Goal: Task Accomplishment & Management: Use online tool/utility

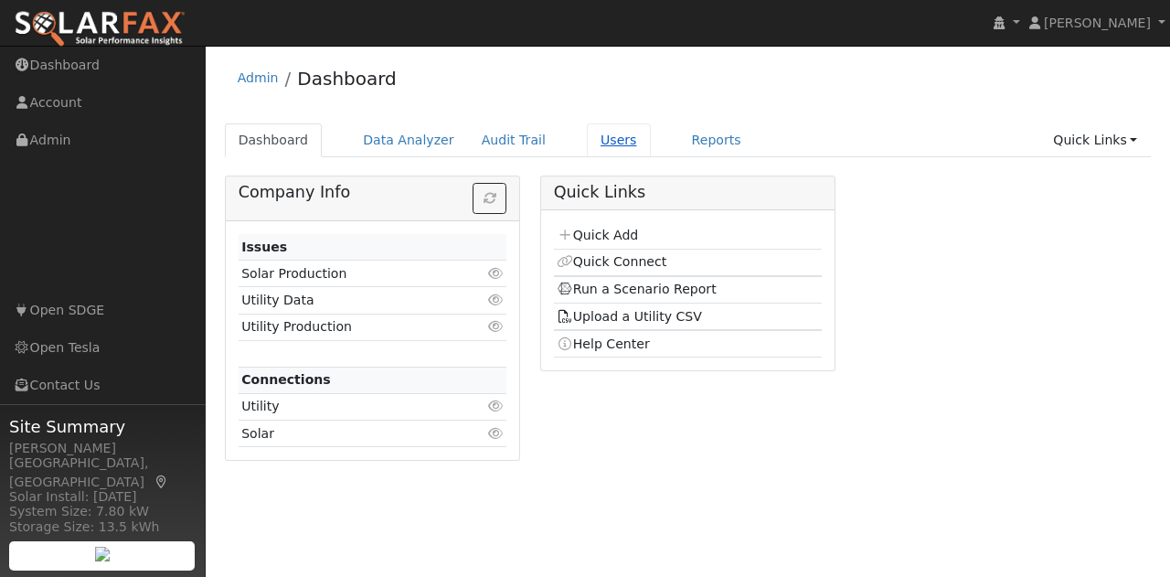
click at [587, 143] on link "Users" at bounding box center [619, 140] width 64 height 34
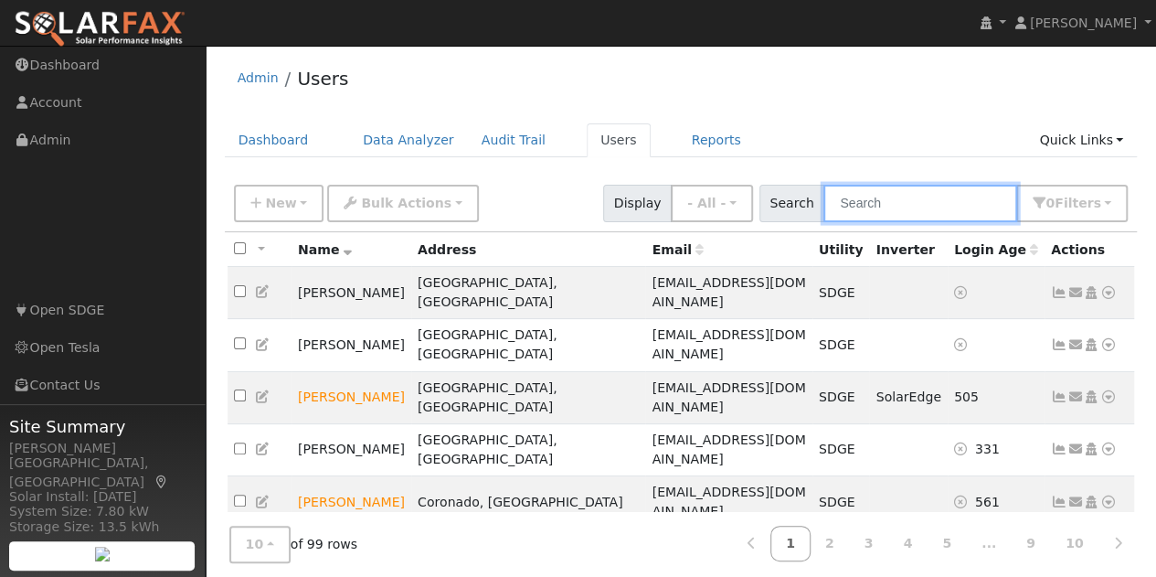
click at [881, 198] on input "text" at bounding box center [920, 203] width 194 height 37
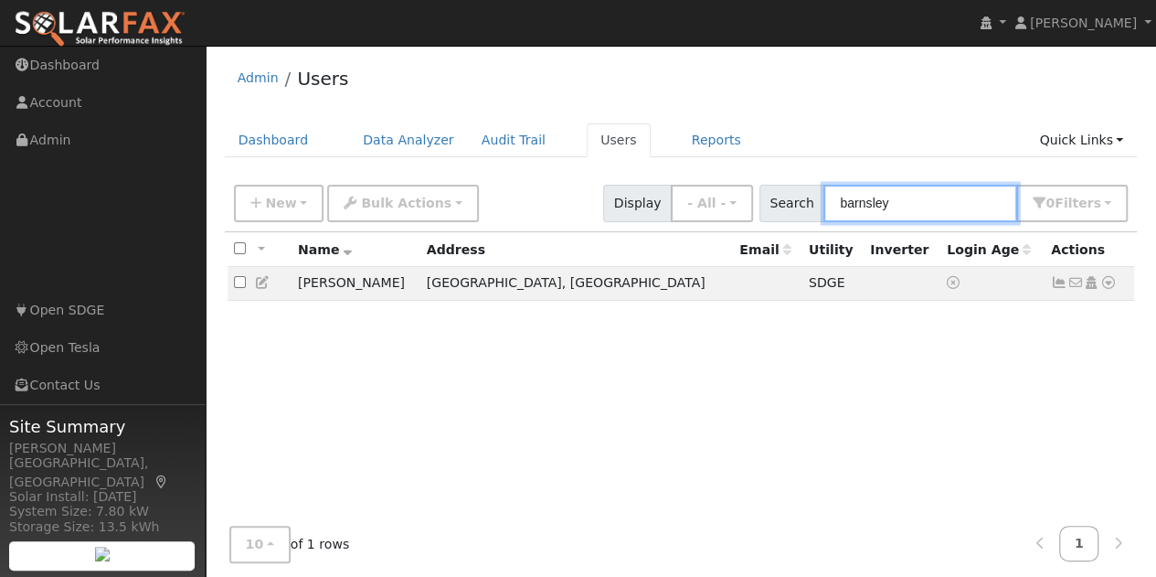
type input "barnsley"
click at [1111, 289] on icon at bounding box center [1108, 282] width 16 height 13
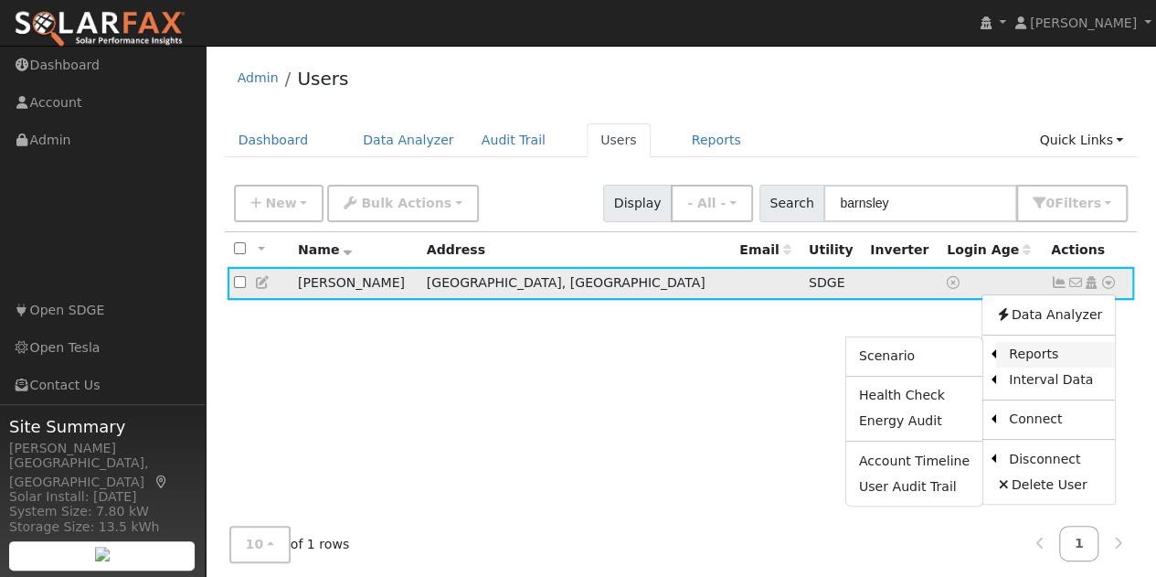
click at [1005, 355] on link "Reports" at bounding box center [1055, 355] width 119 height 26
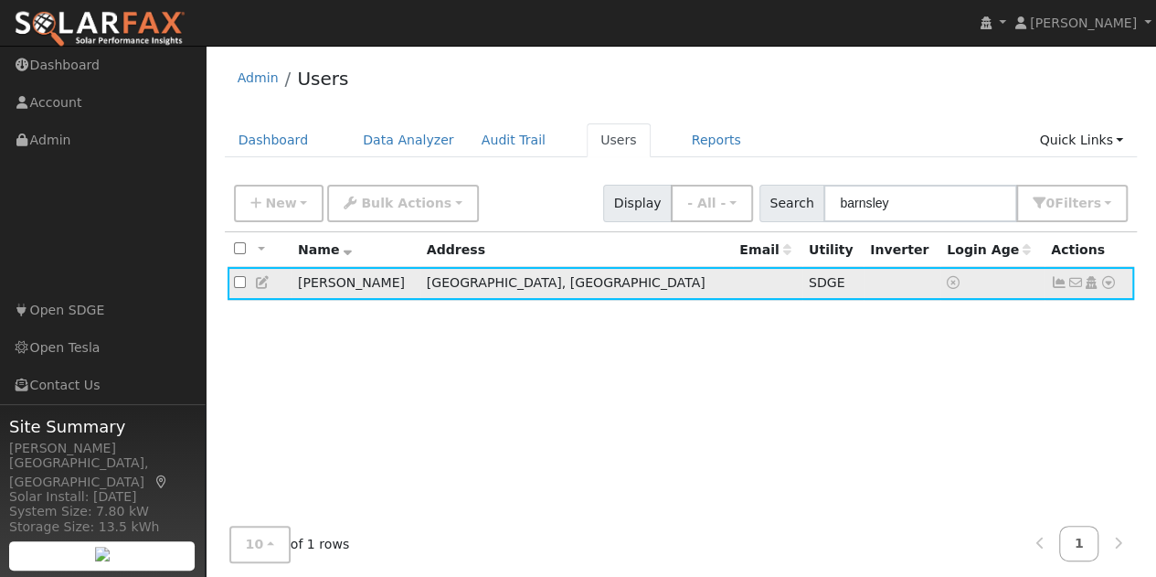
click at [1108, 283] on icon at bounding box center [1108, 282] width 16 height 13
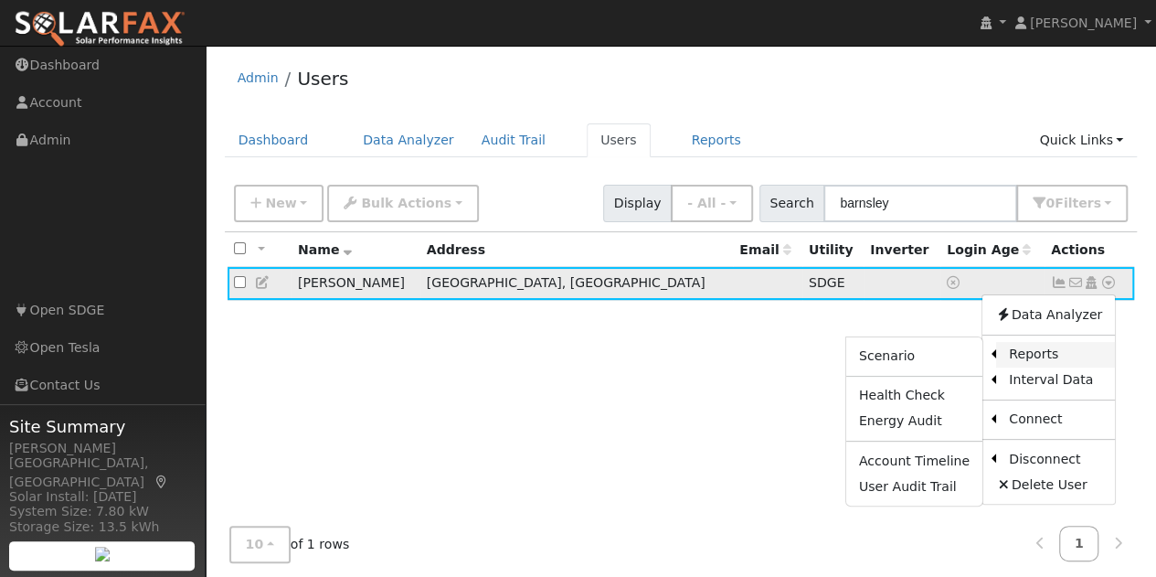
click at [1049, 365] on link "Reports" at bounding box center [1055, 355] width 119 height 26
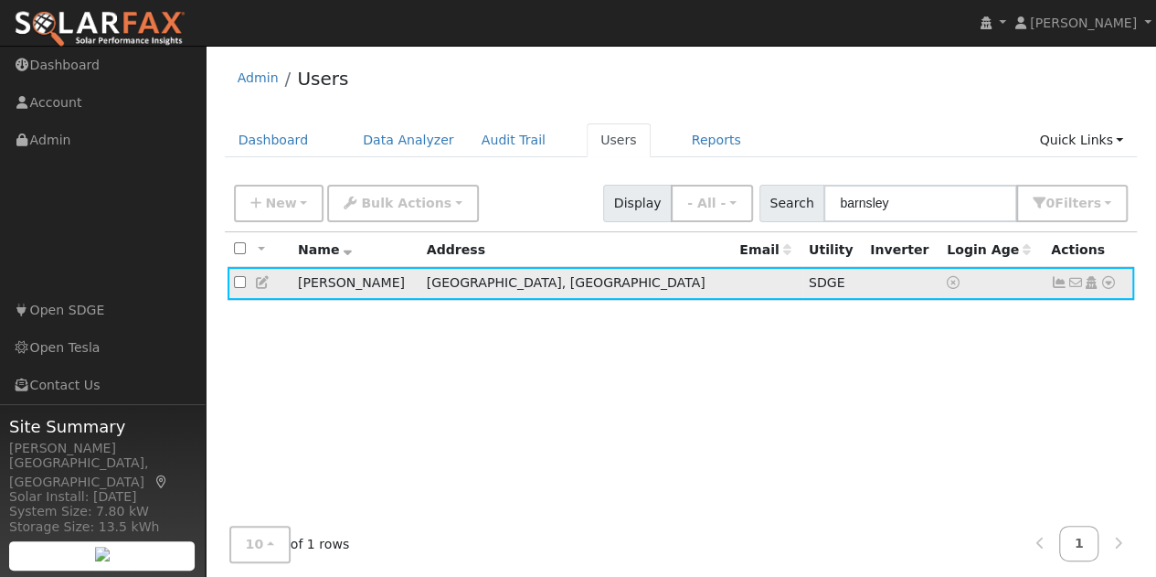
click at [1112, 287] on icon at bounding box center [1108, 282] width 16 height 13
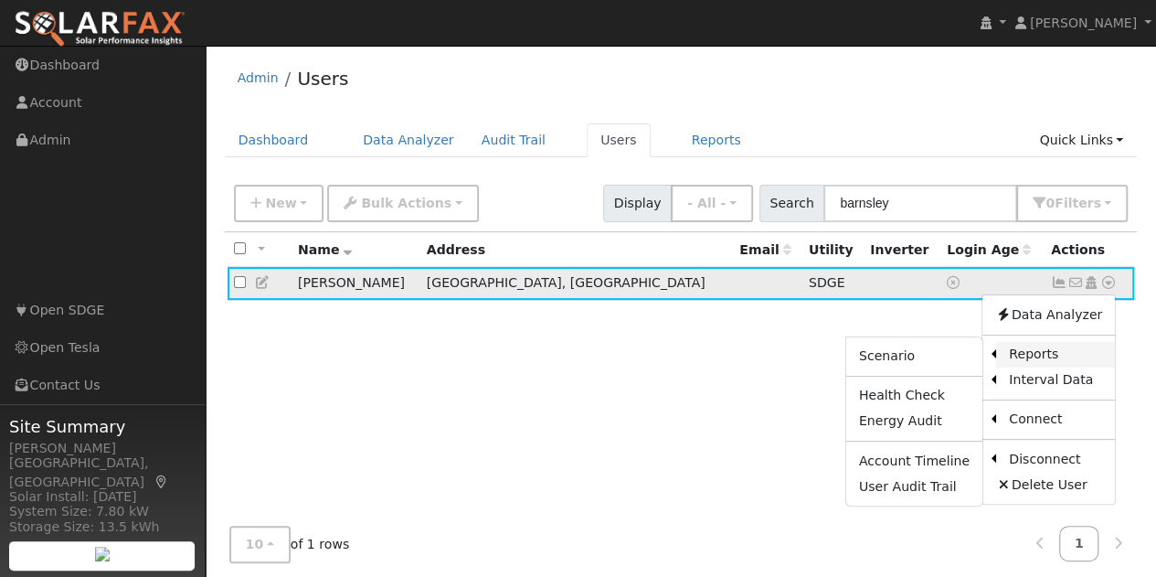
click at [1004, 354] on link "Reports" at bounding box center [1055, 355] width 119 height 26
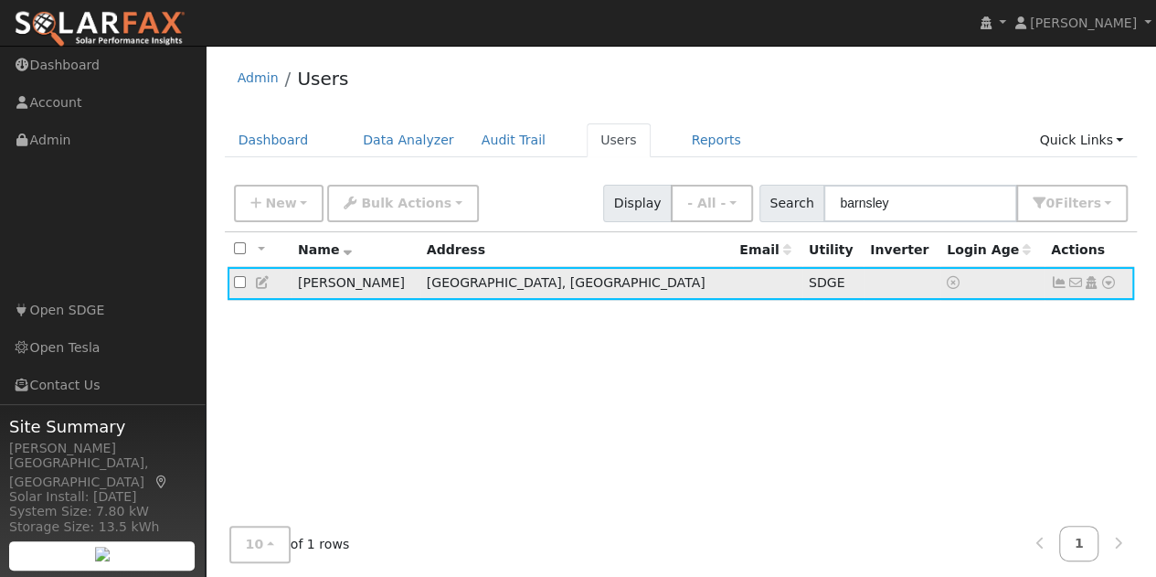
click at [1112, 288] on icon at bounding box center [1108, 282] width 16 height 13
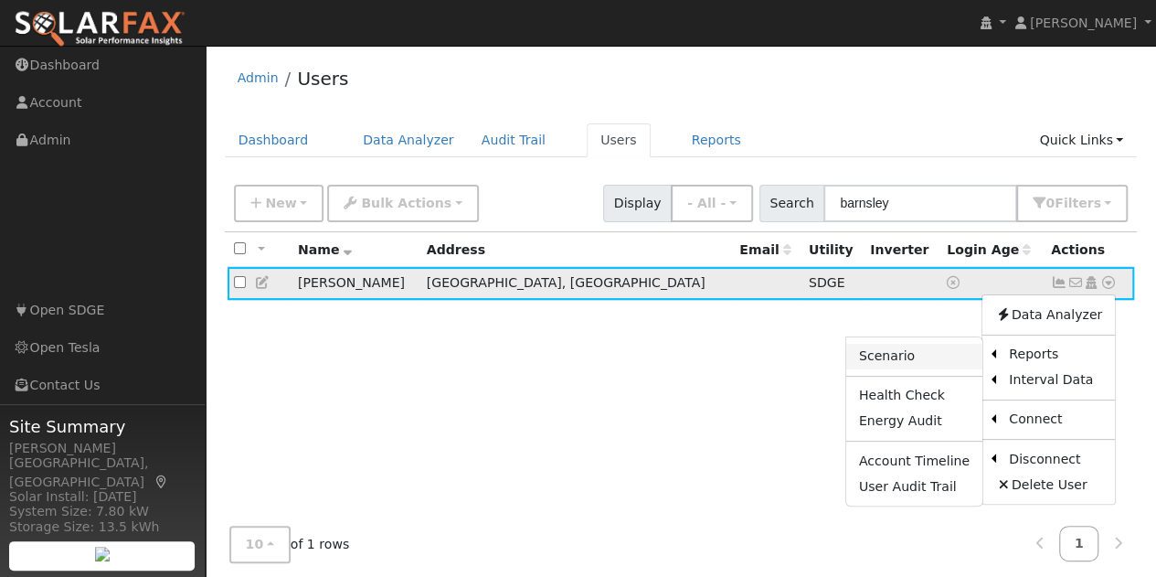
click at [922, 359] on link "Scenario" at bounding box center [914, 357] width 136 height 26
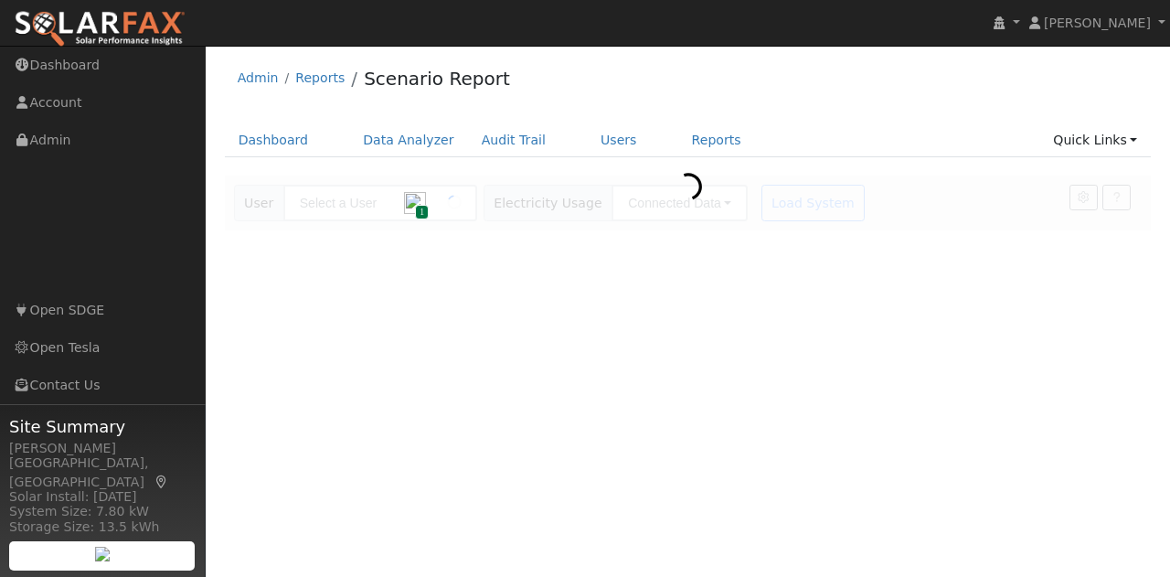
type input "[PERSON_NAME]"
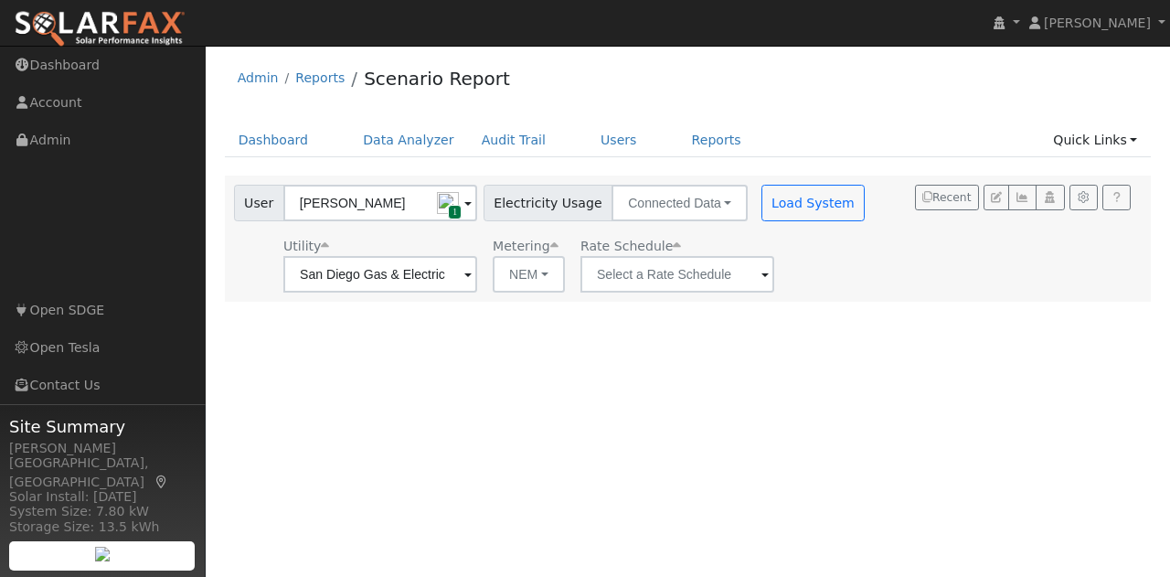
click at [472, 277] on span at bounding box center [467, 275] width 7 height 21
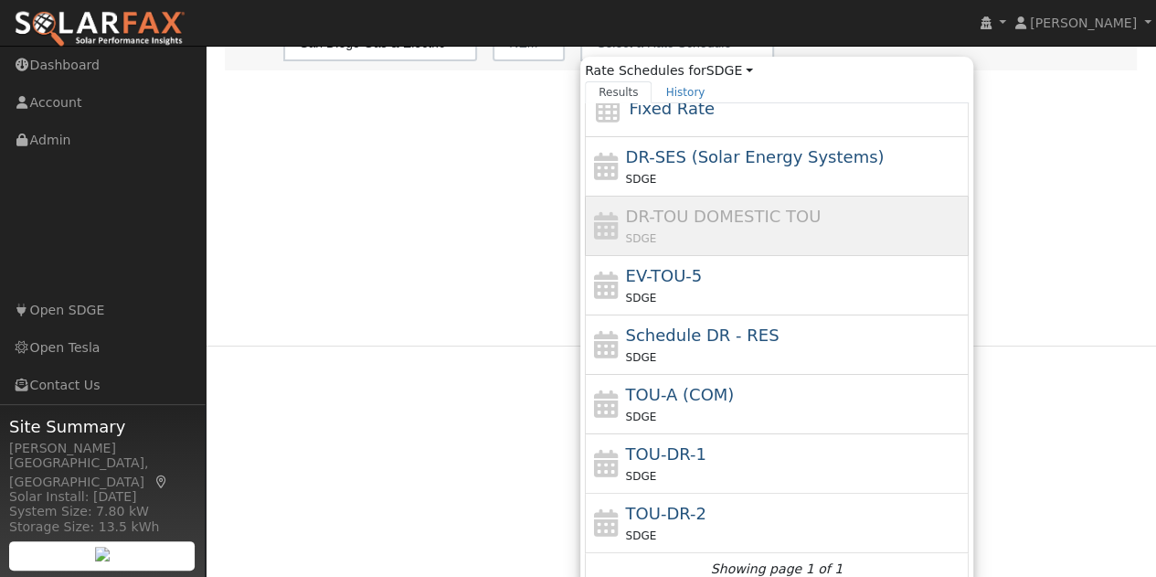
scroll to position [232, 0]
click at [742, 455] on div "TOU-DR-1 SDGE" at bounding box center [795, 462] width 339 height 44
type input "TOU-DR-1"
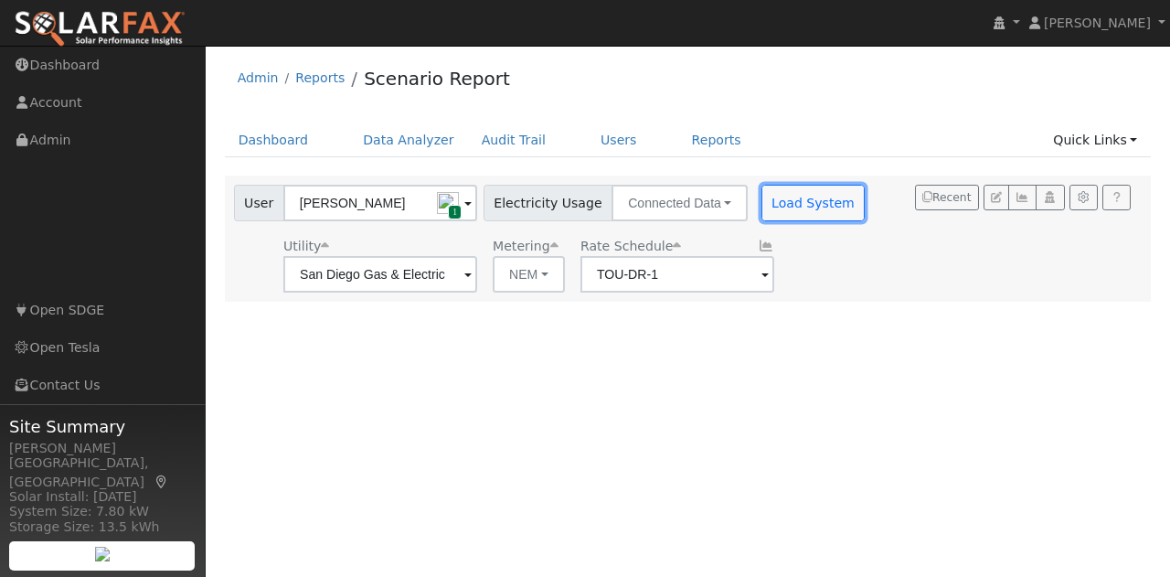
click at [793, 209] on button "Load System" at bounding box center [813, 203] width 104 height 37
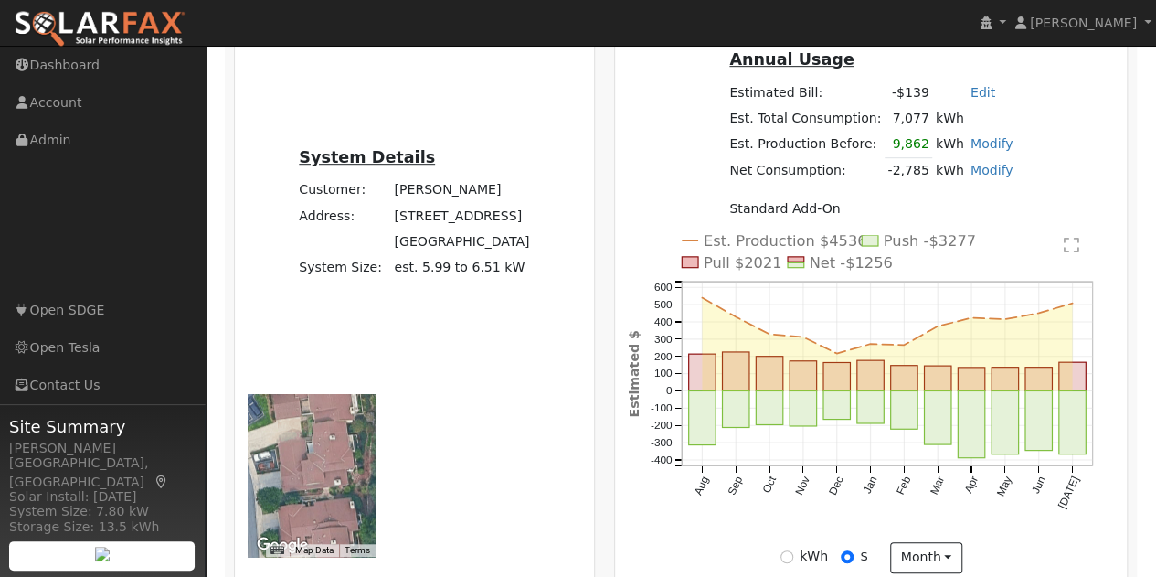
scroll to position [543, 0]
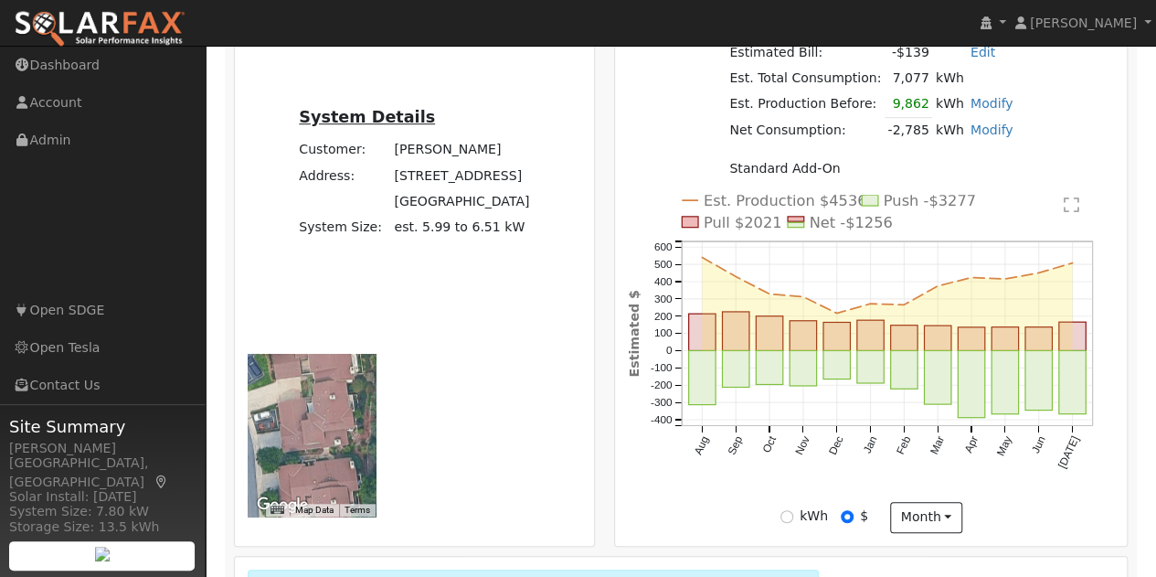
radio input "true"
radio input "false"
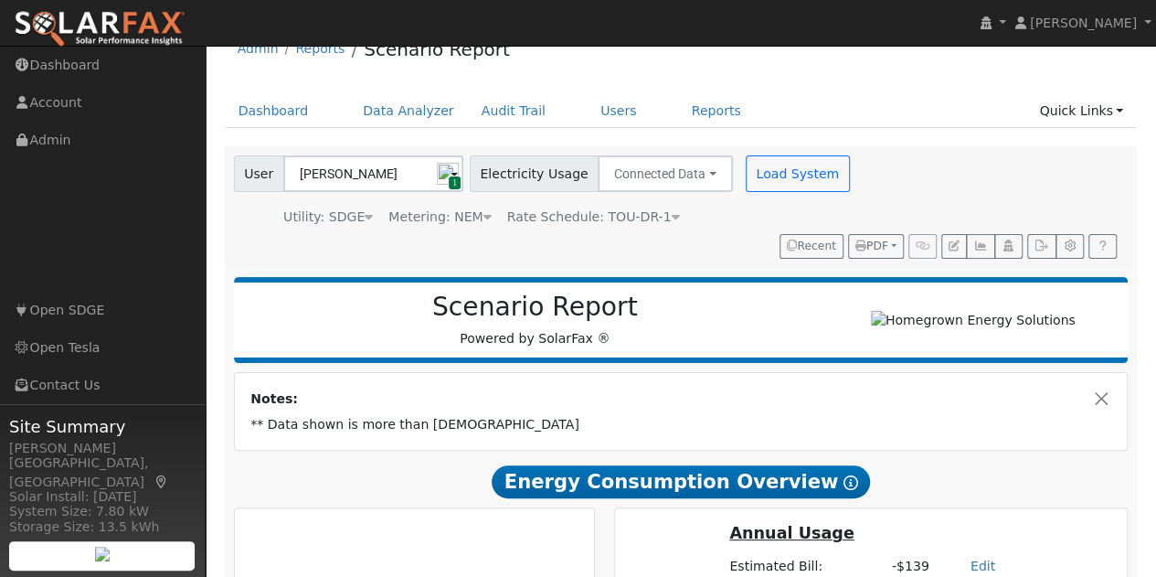
scroll to position [0, 0]
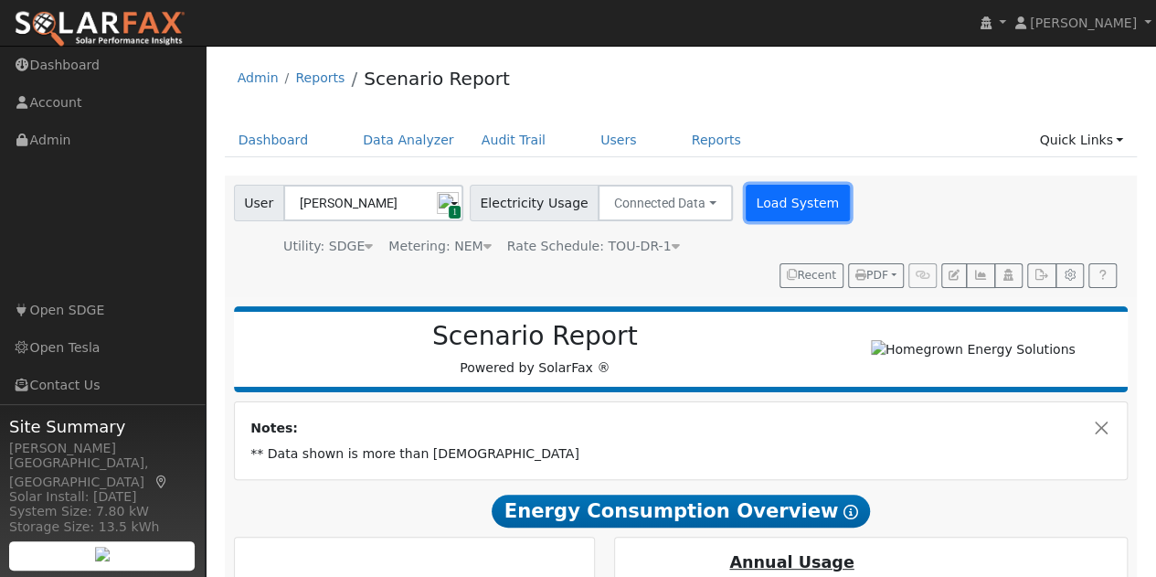
click at [760, 208] on button "Load System" at bounding box center [798, 203] width 104 height 37
radio input "false"
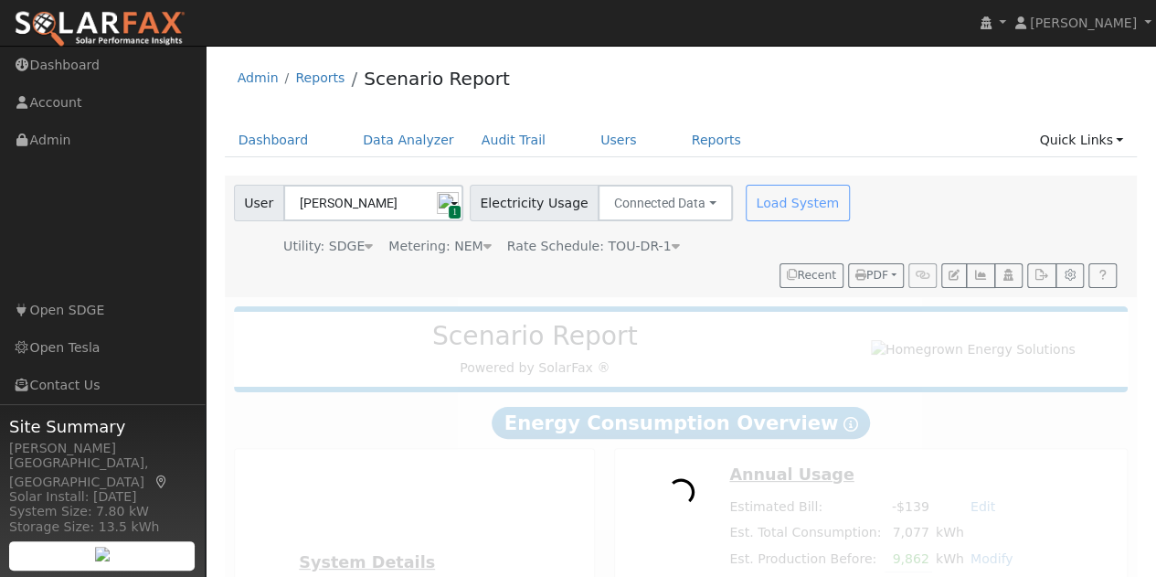
radio input "true"
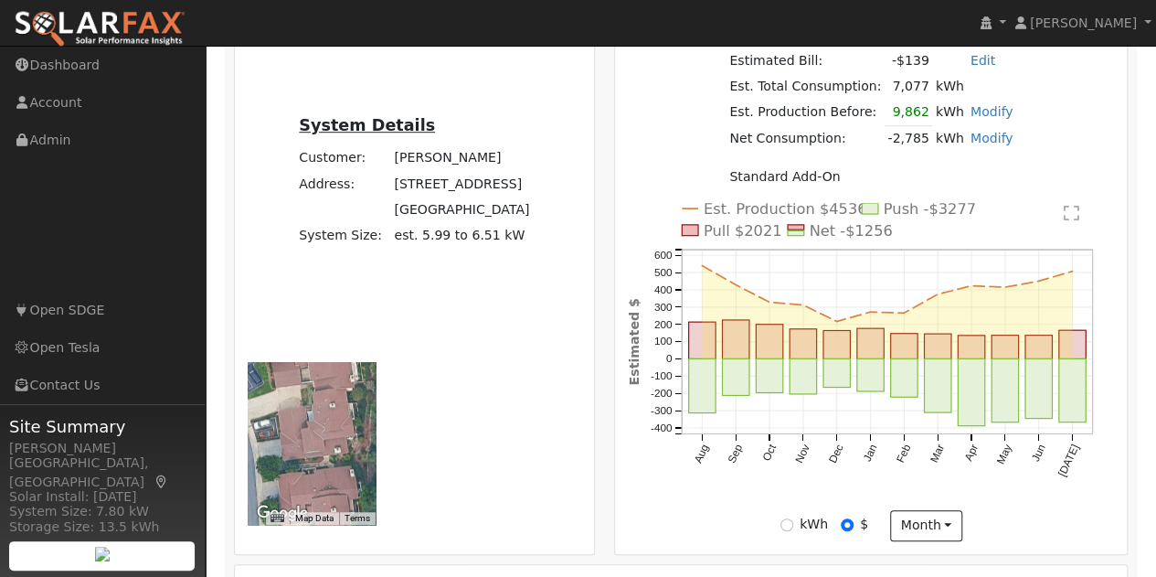
scroll to position [543, 0]
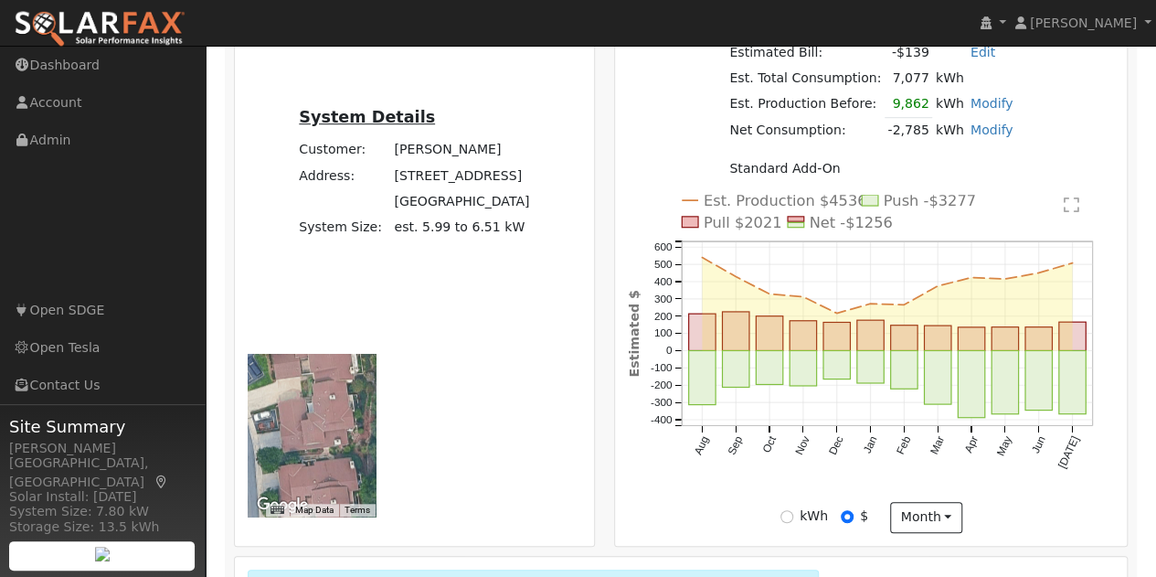
radio input "true"
radio input "false"
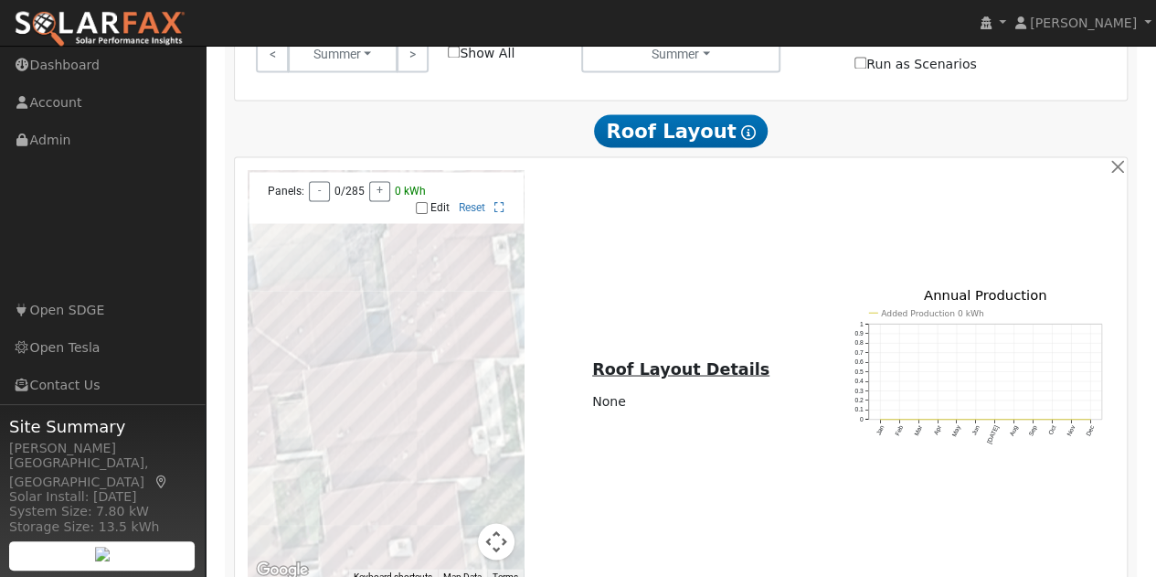
scroll to position [1518, 0]
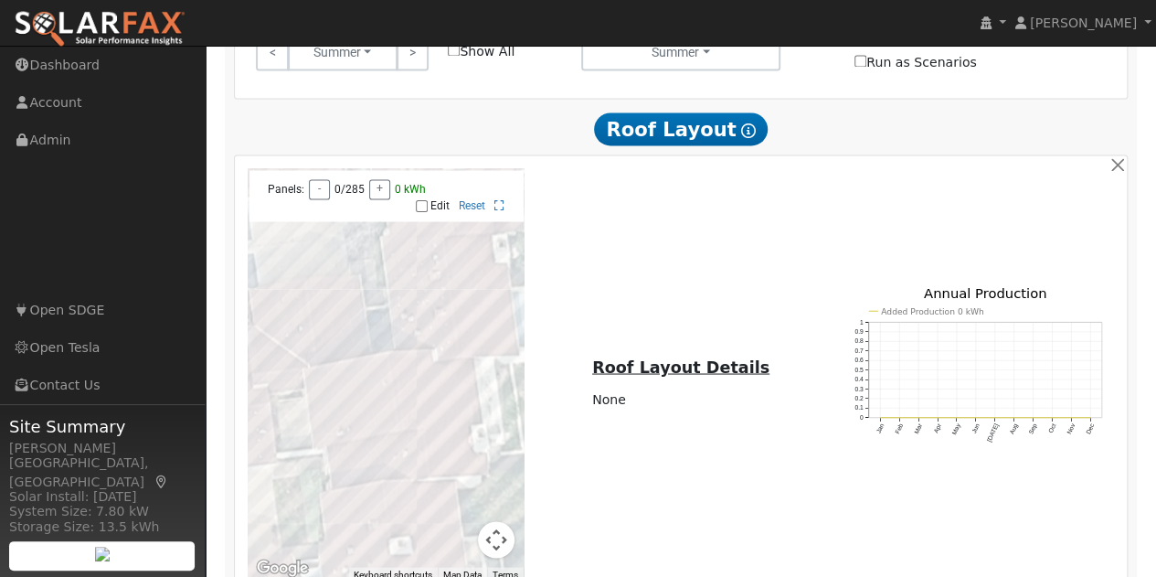
type input "13.5"
type input "27"
type input "13.5"
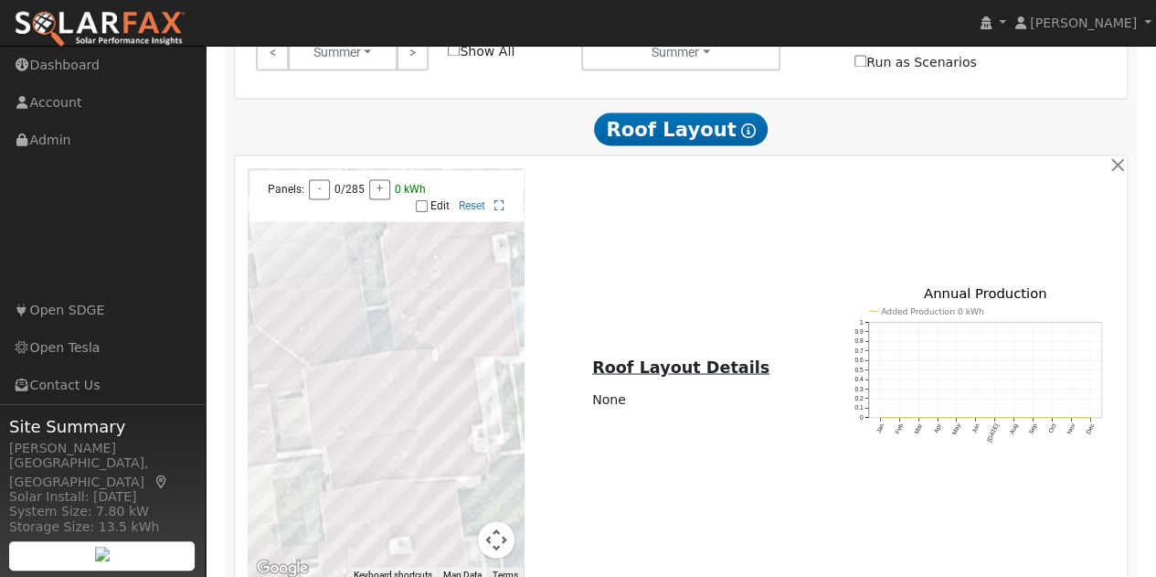
type input "2"
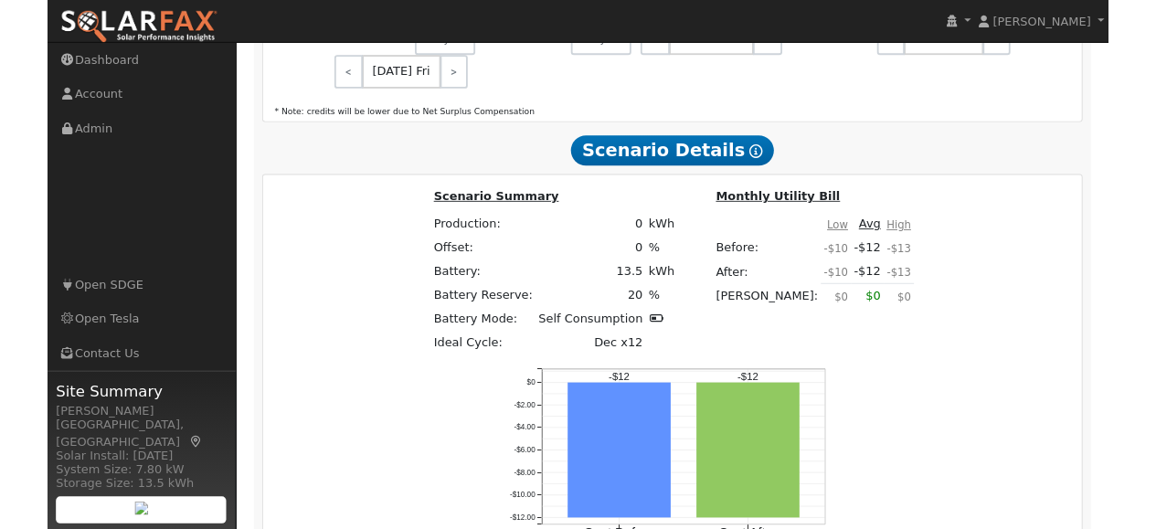
scroll to position [2745, 0]
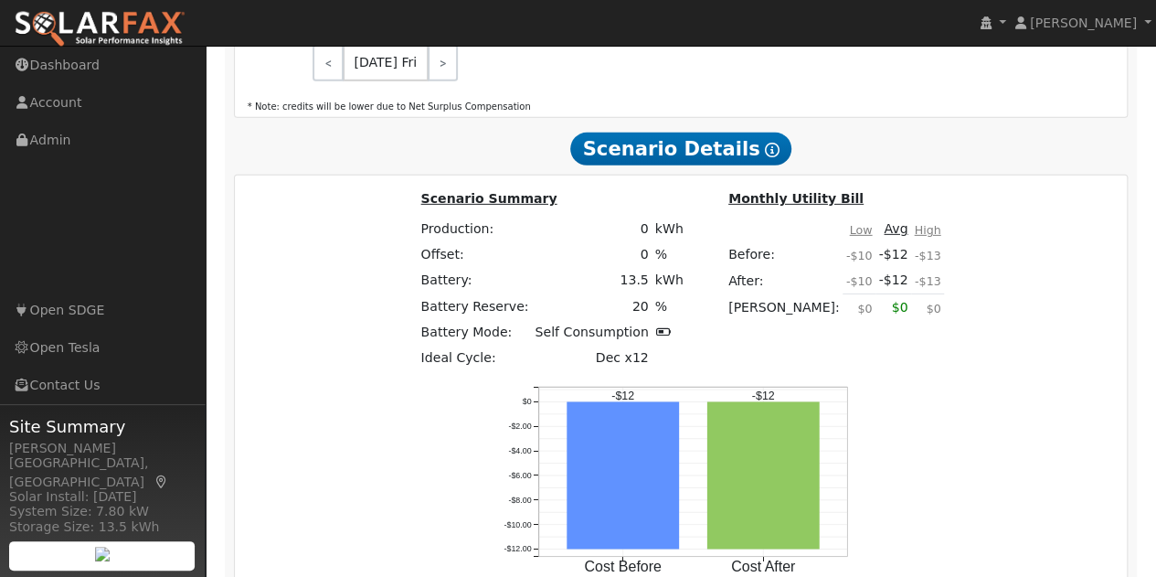
type input "$24,000"
type input "$7,200"
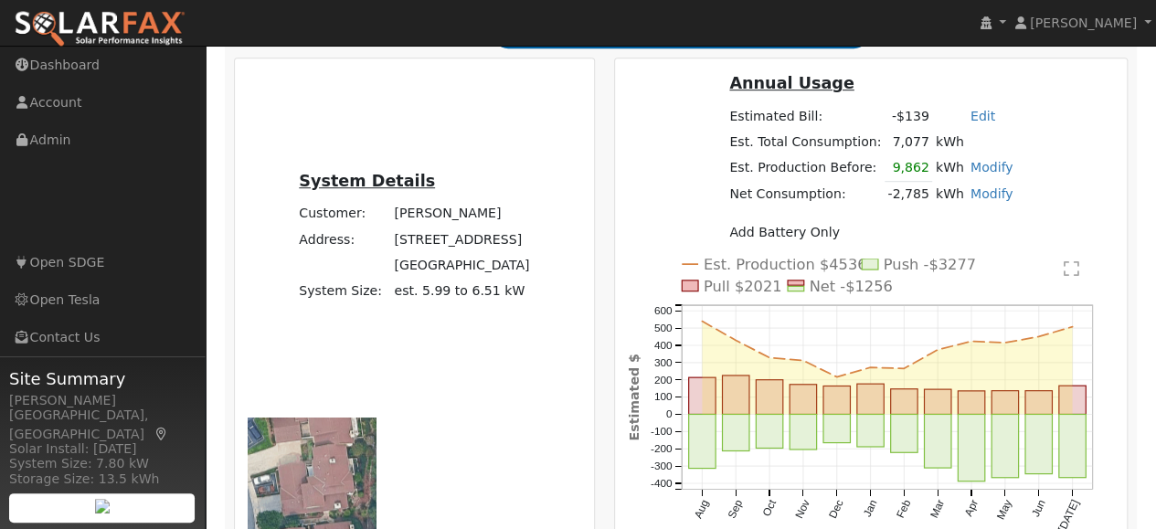
scroll to position [475, 0]
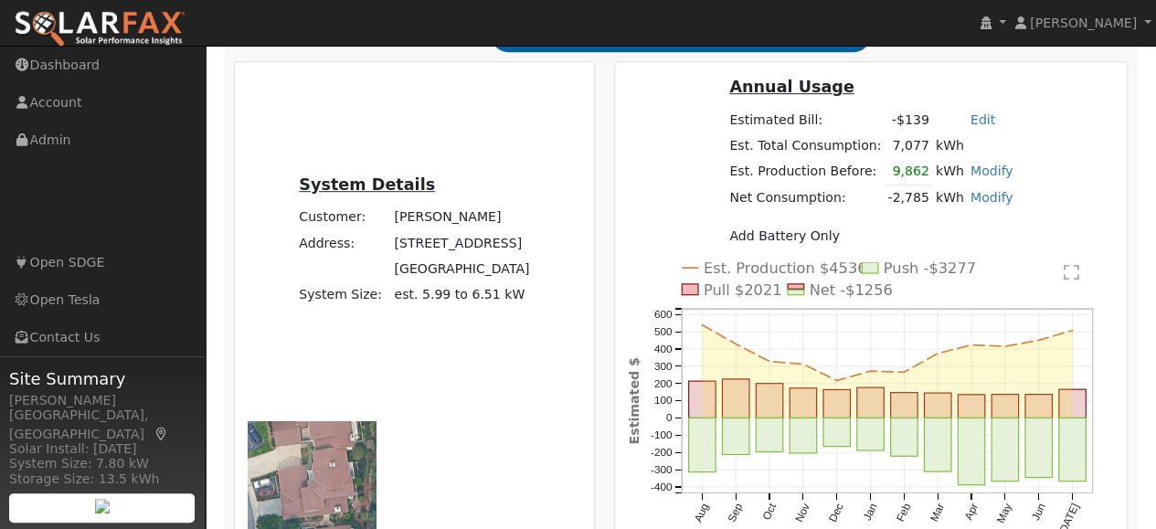
click at [971, 205] on link "Modify" at bounding box center [992, 197] width 43 height 15
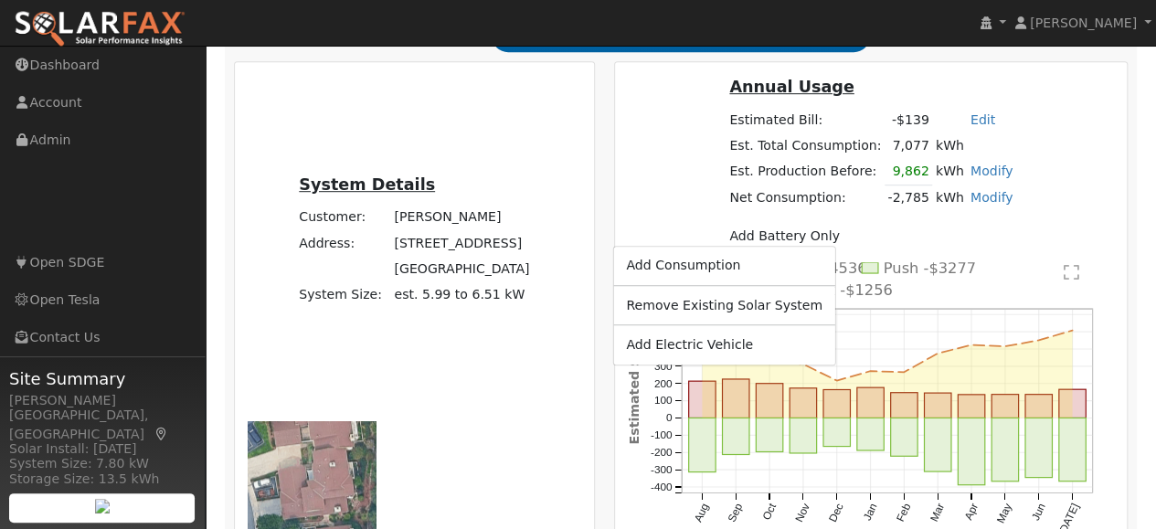
click at [732, 346] on link "Add Electric Vehicle" at bounding box center [724, 345] width 222 height 26
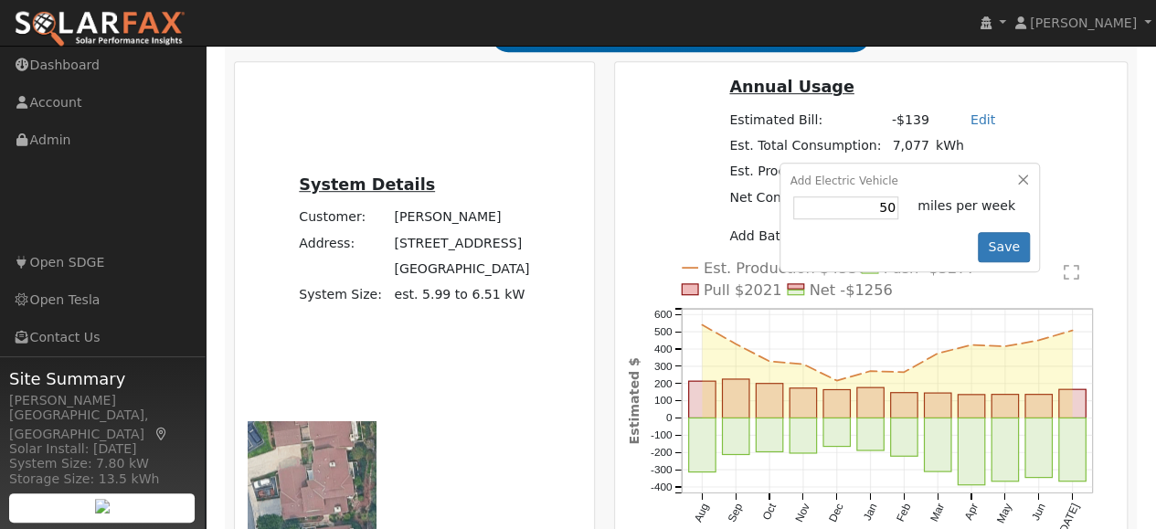
type input "5"
type input "100"
click at [978, 263] on button "Save" at bounding box center [1004, 247] width 53 height 31
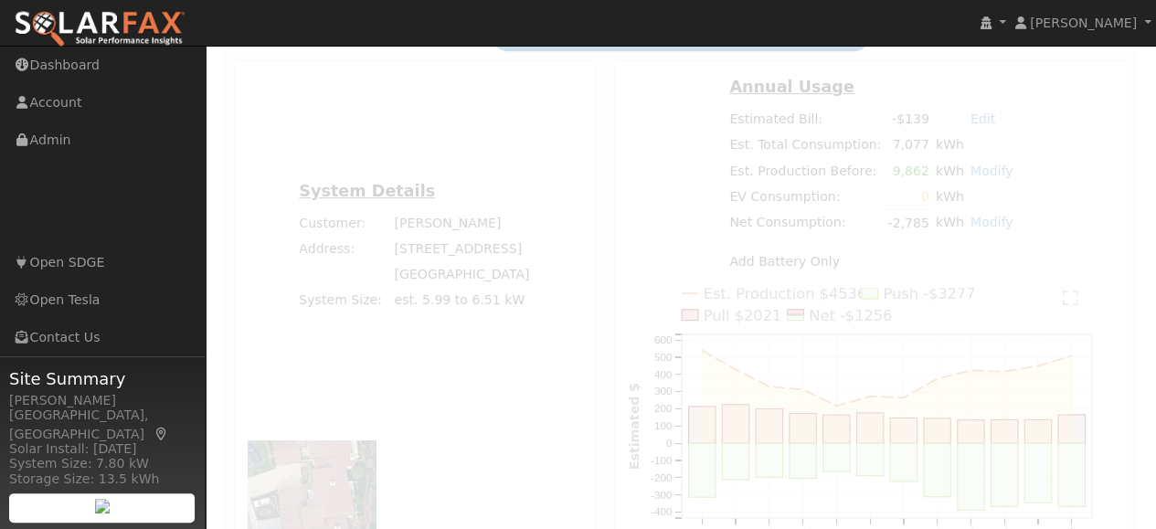
radio input "true"
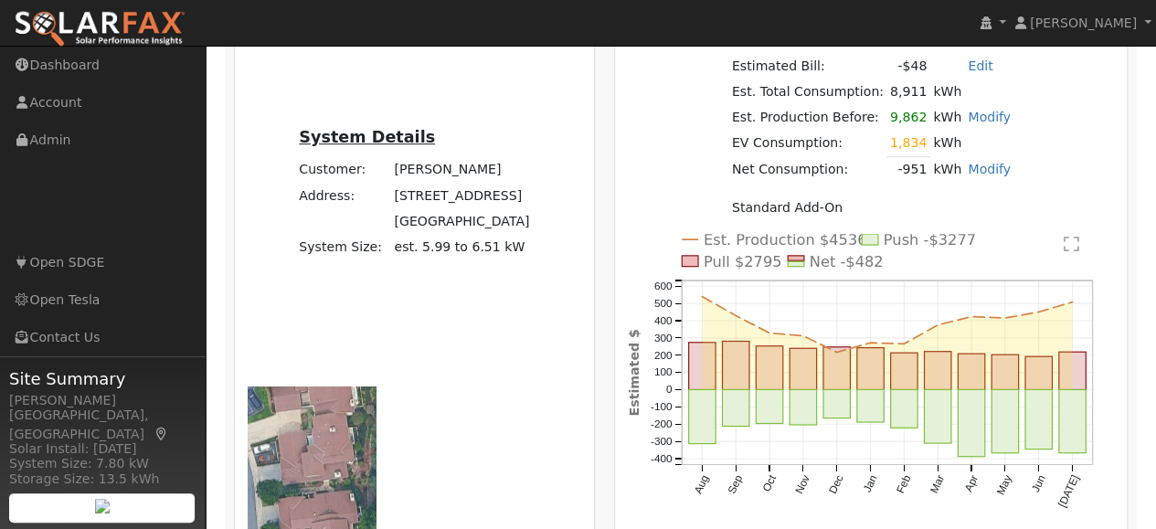
scroll to position [530, 0]
radio input "true"
radio input "false"
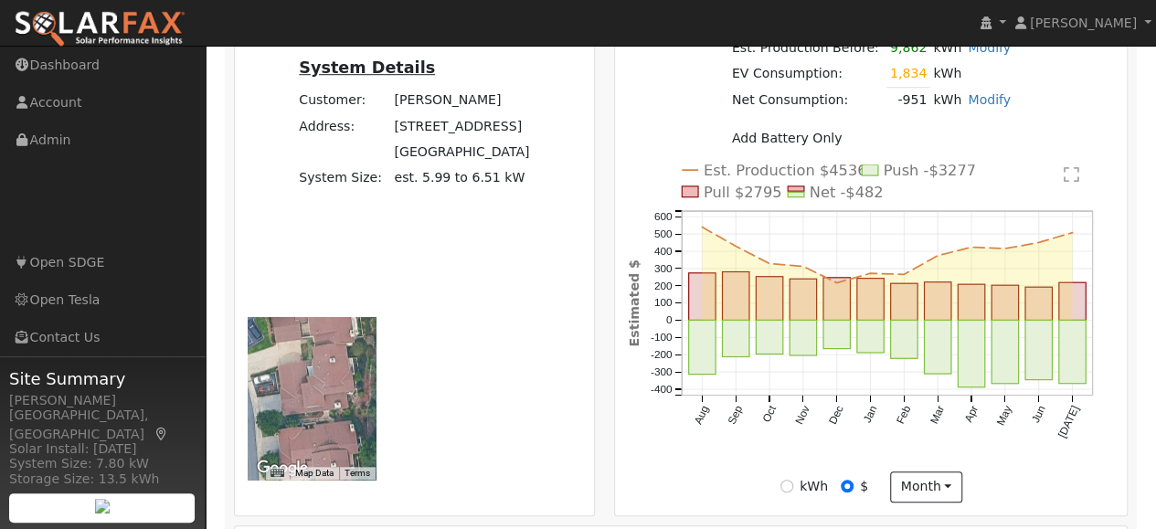
scroll to position [635, 0]
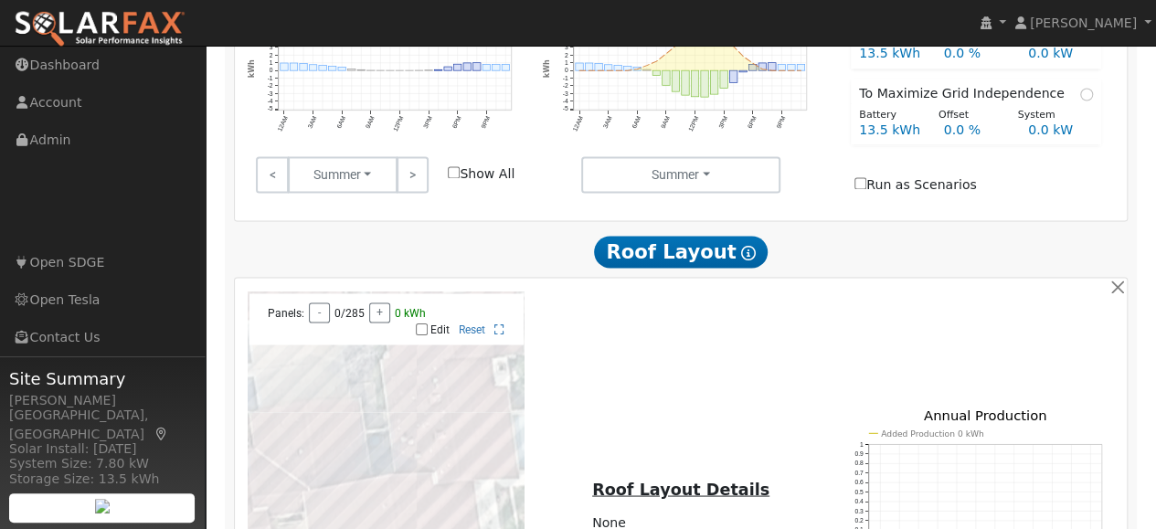
scroll to position [1568, 0]
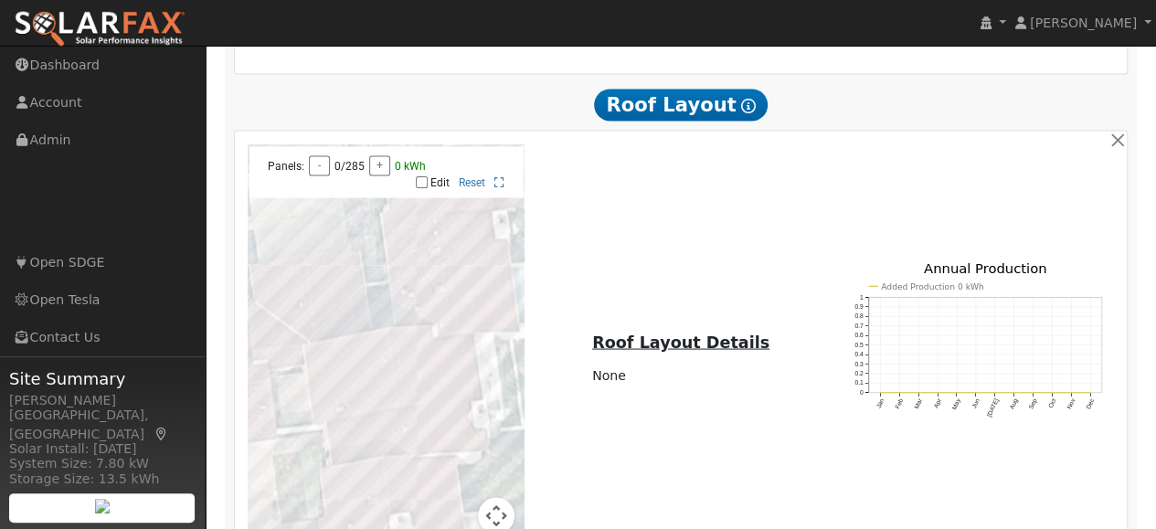
type input "$16,200"
type input "$4,860"
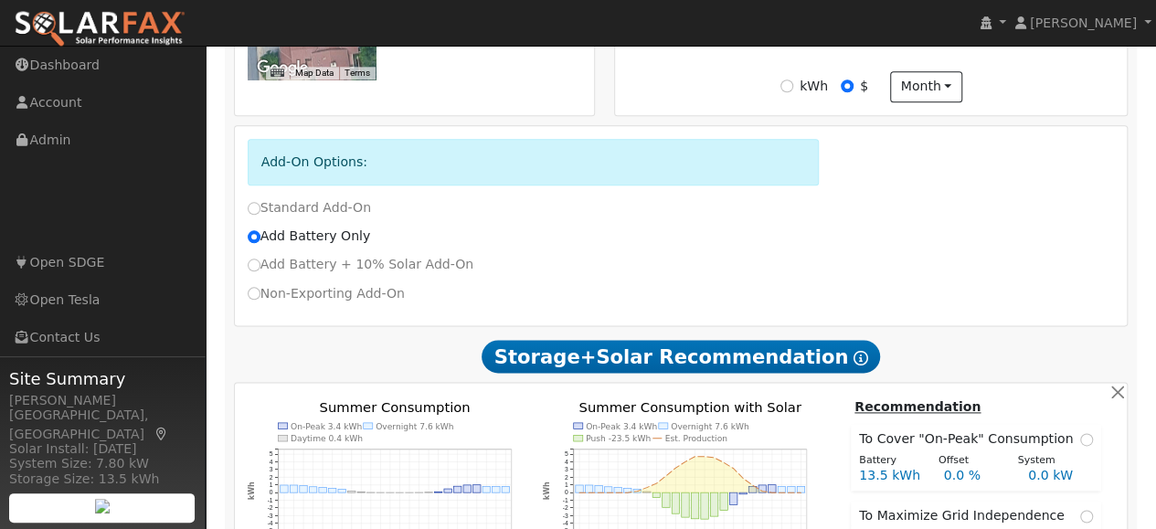
scroll to position [994, 0]
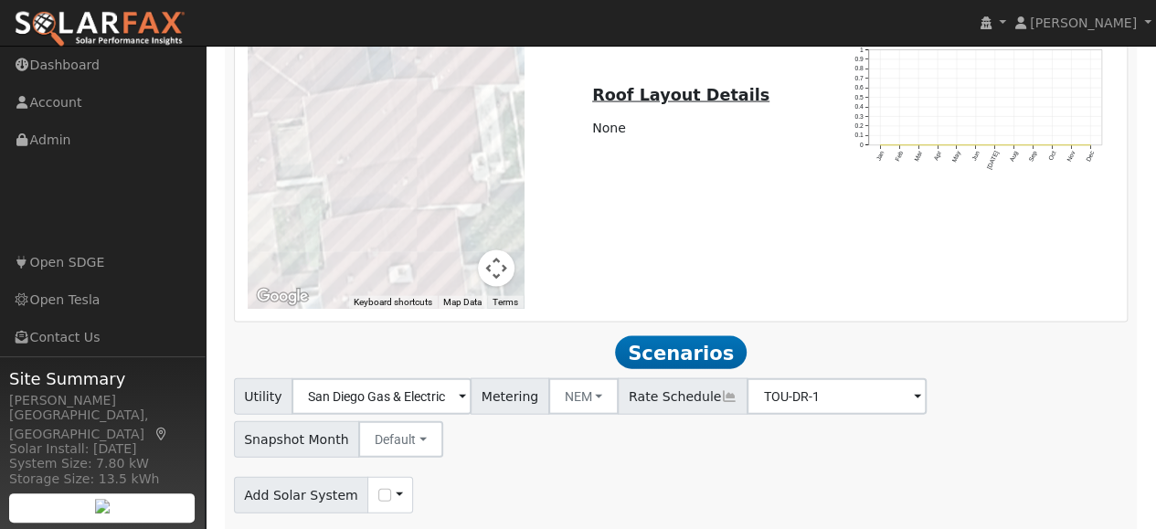
scroll to position [1815, 0]
click at [466, 387] on span at bounding box center [462, 397] width 7 height 21
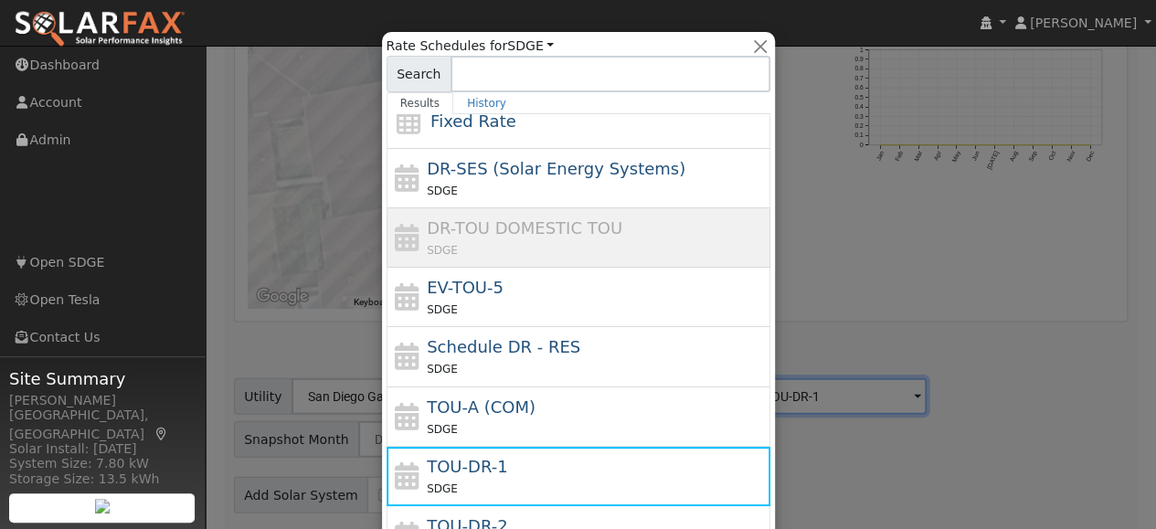
scroll to position [78, 0]
click at [937, 74] on div at bounding box center [578, 264] width 1156 height 529
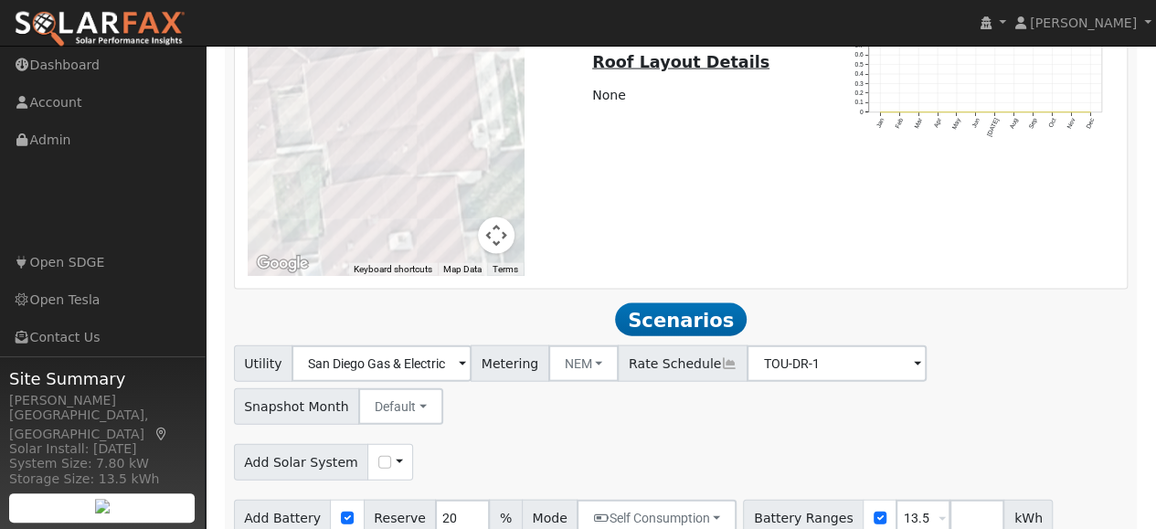
scroll to position [1849, 0]
click at [689, 499] on button "Self Consumption" at bounding box center [657, 517] width 160 height 37
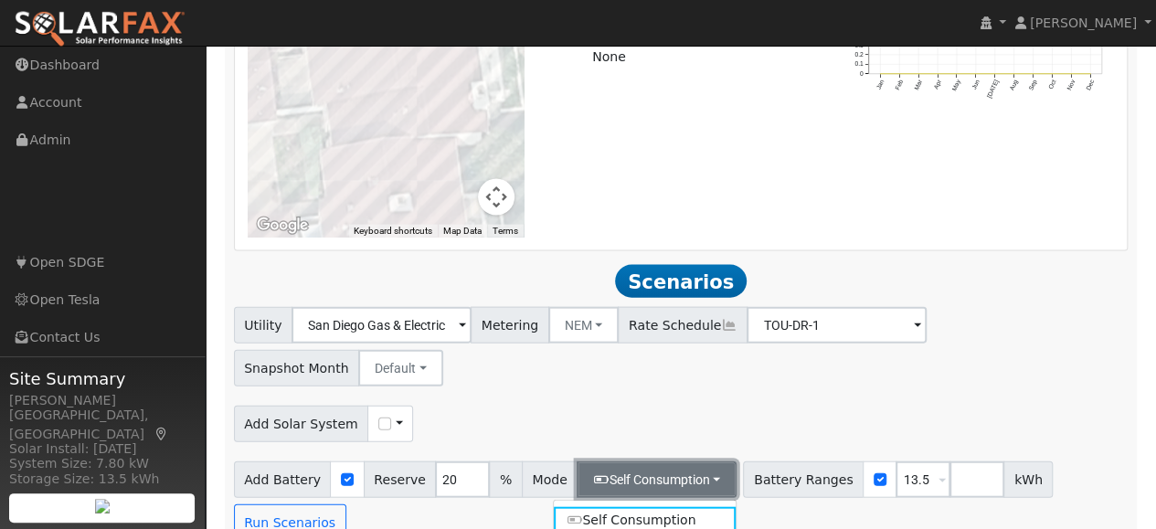
scroll to position [1884, 0]
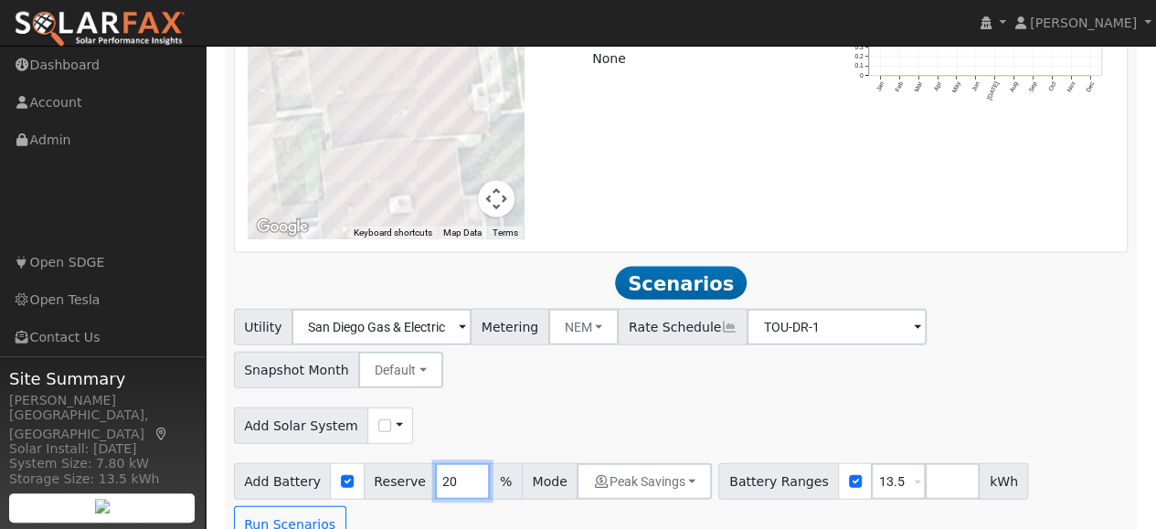
click at [440, 463] on input "20" at bounding box center [462, 481] width 55 height 37
type input "2"
type input "10"
click at [346, 506] on button "Run Scenarios" at bounding box center [290, 524] width 112 height 37
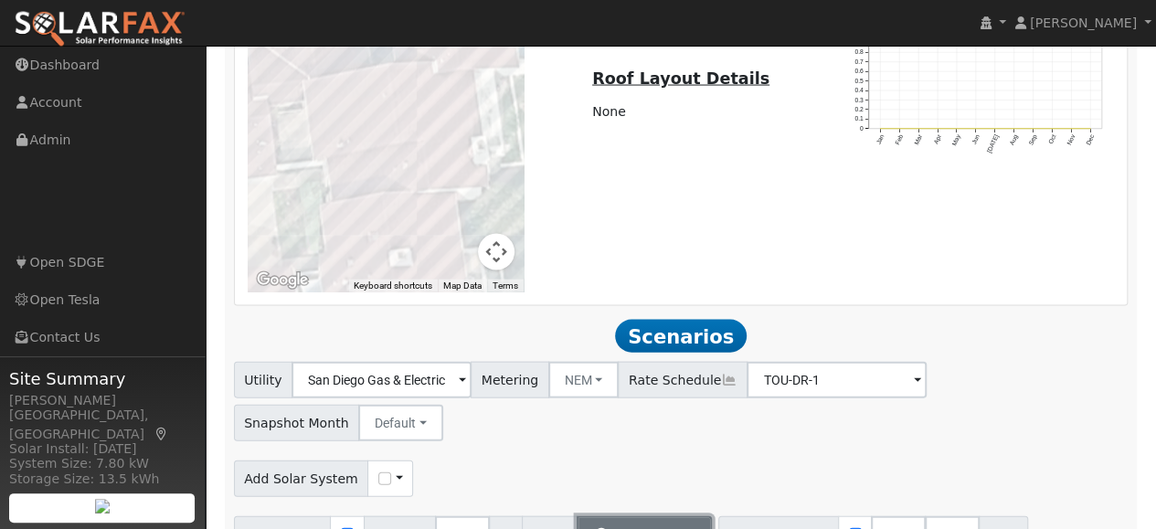
click at [674, 516] on button "Peak Savings" at bounding box center [644, 534] width 135 height 37
click at [789, 454] on div "Add Solar System Use CSV Data" at bounding box center [680, 475] width 901 height 43
click at [672, 516] on button "Peak Savings" at bounding box center [644, 534] width 135 height 37
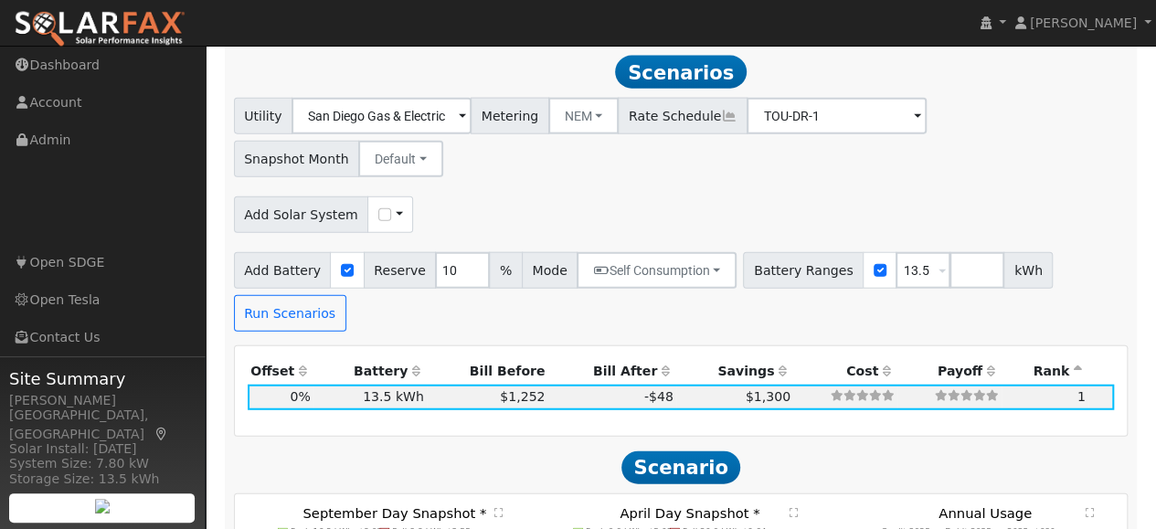
scroll to position [2098, 0]
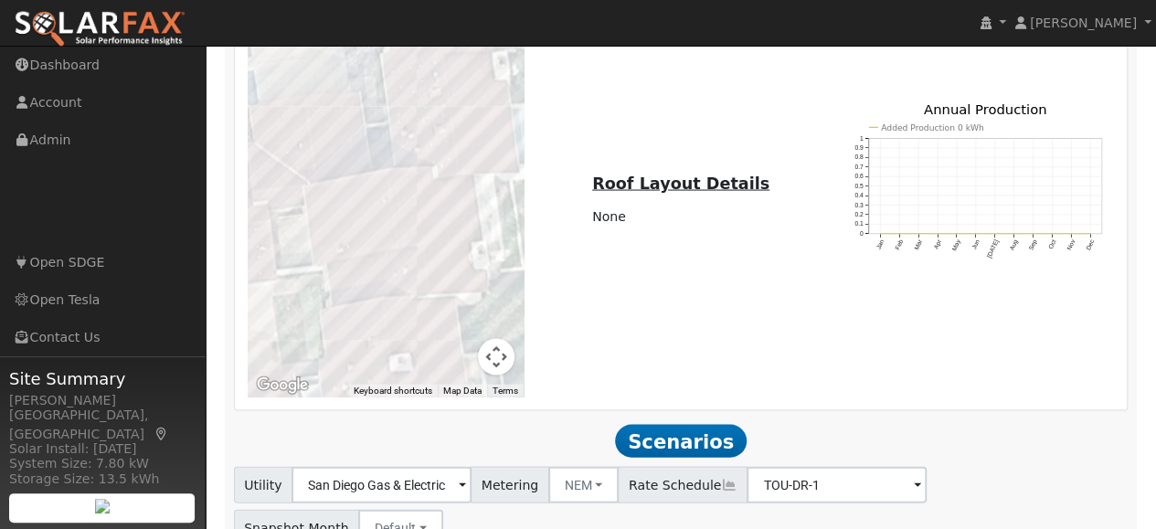
scroll to position [1733, 0]
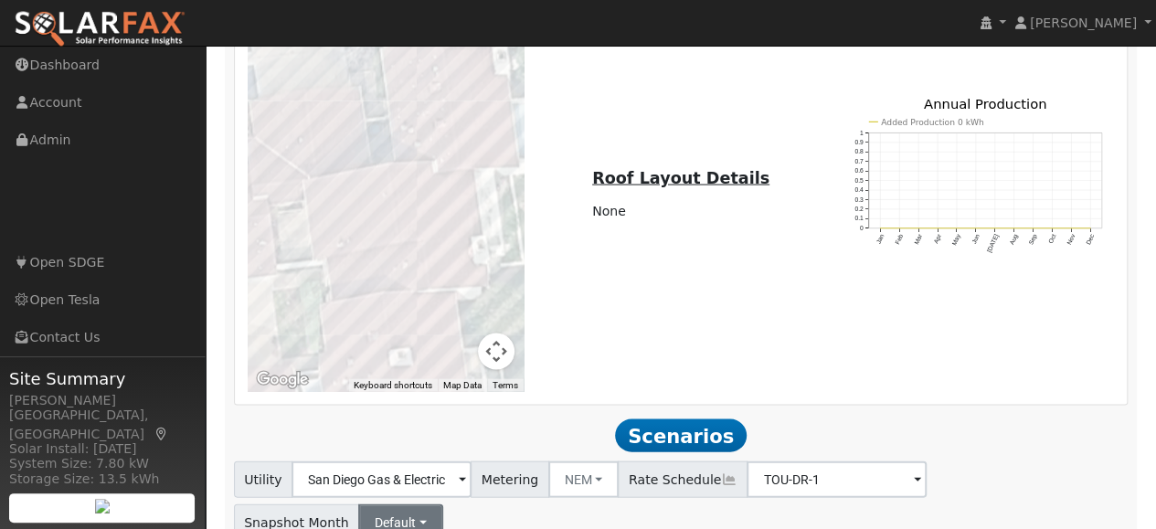
click at [443, 504] on button "Default" at bounding box center [400, 522] width 85 height 37
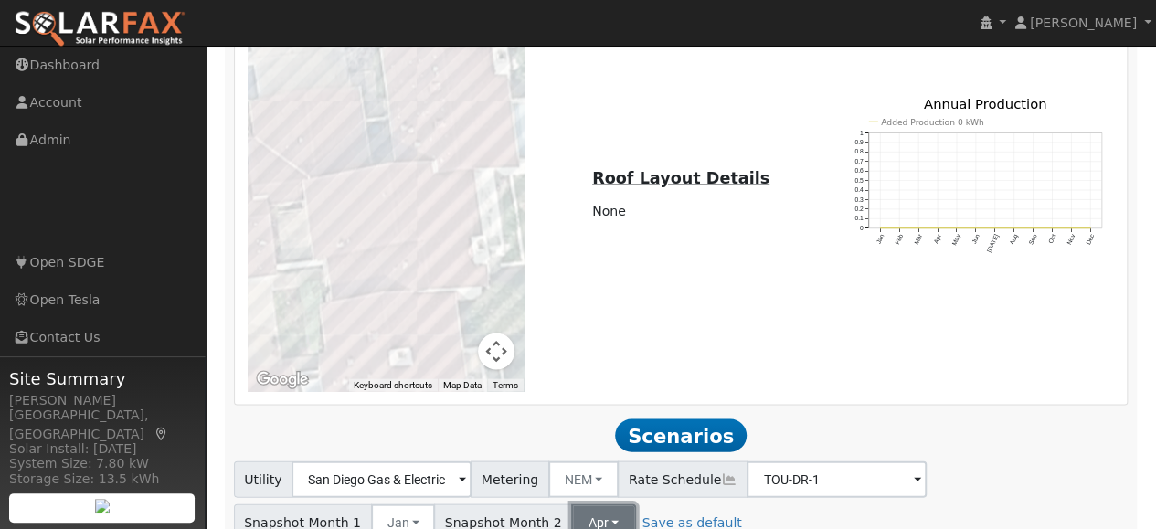
click at [585, 504] on button "Apr" at bounding box center [603, 522] width 65 height 37
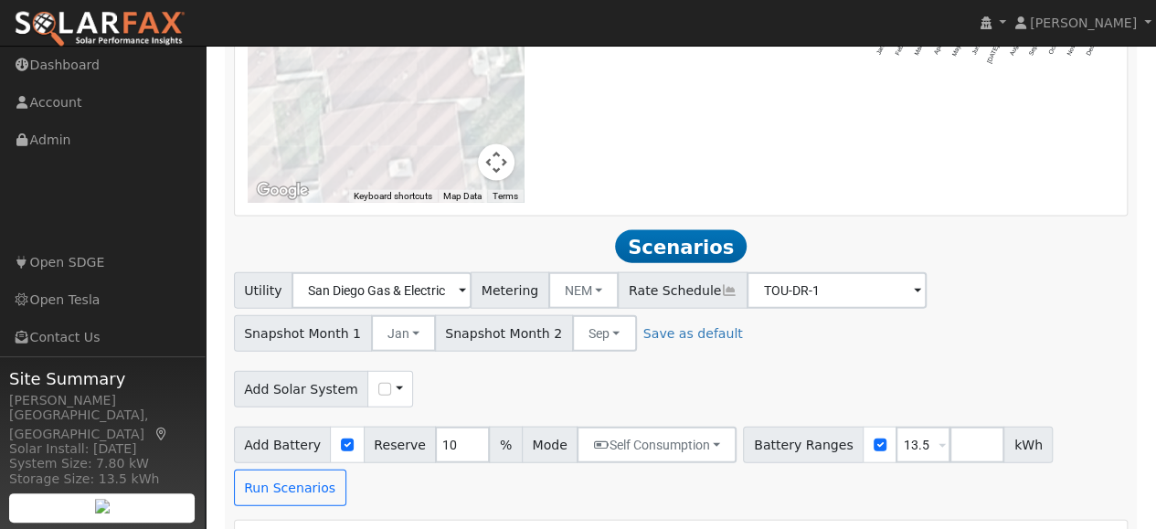
scroll to position [1920, 0]
click at [346, 471] on button "Run Scenarios" at bounding box center [290, 489] width 112 height 37
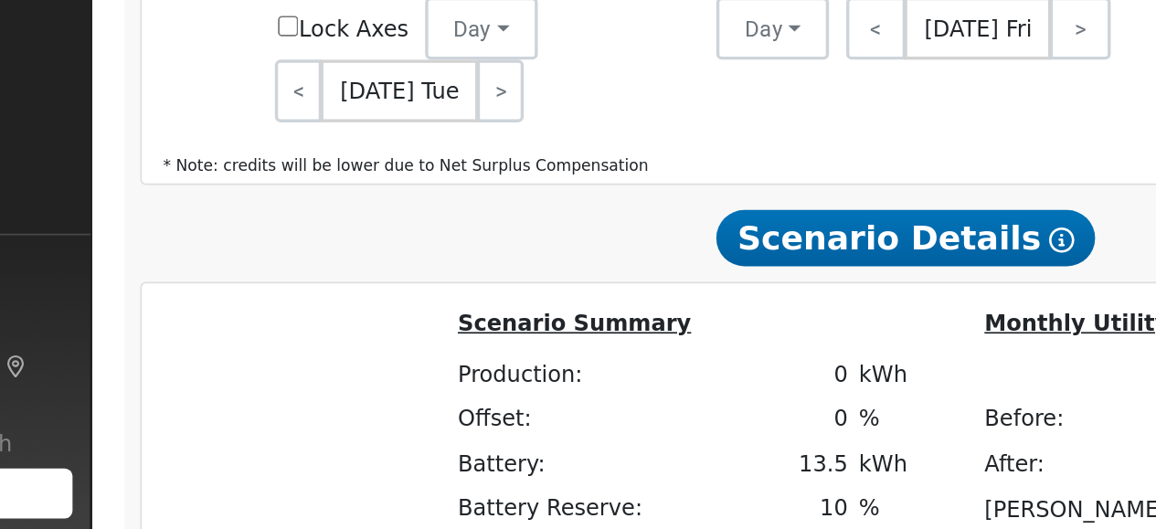
scroll to position [2562, 0]
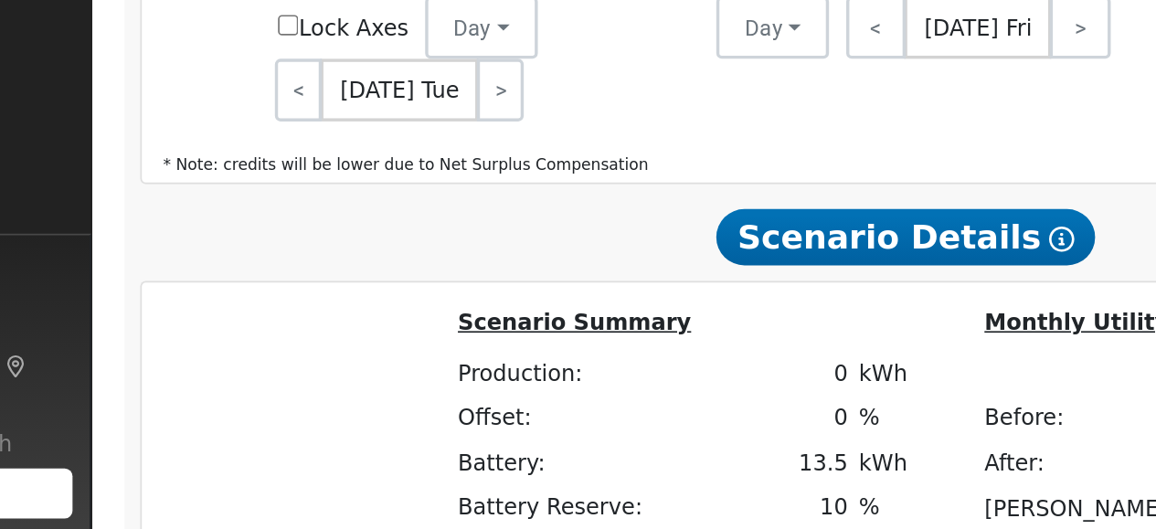
type input "$24,000"
type input "$7,200"
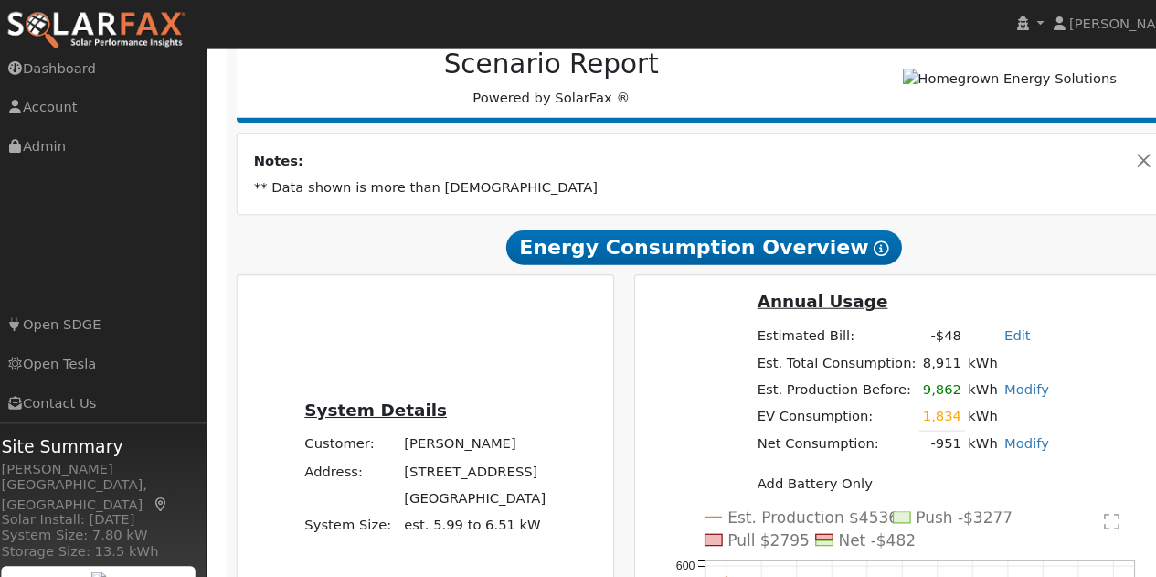
scroll to position [117, 0]
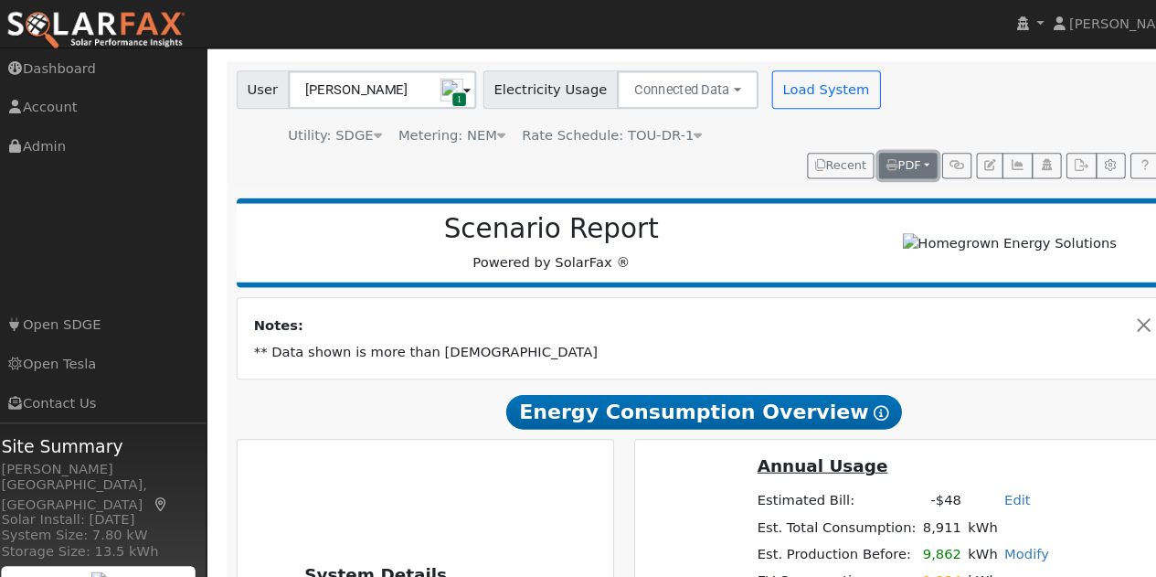
click at [897, 159] on button "PDF" at bounding box center [876, 159] width 56 height 26
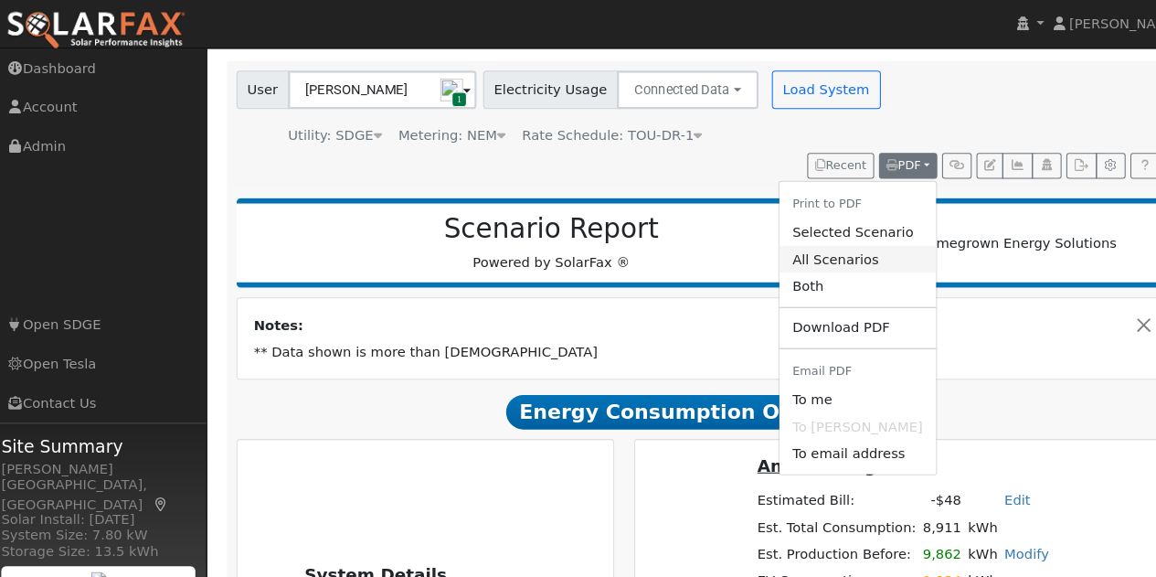
click at [836, 242] on link "All Scenarios" at bounding box center [827, 248] width 150 height 26
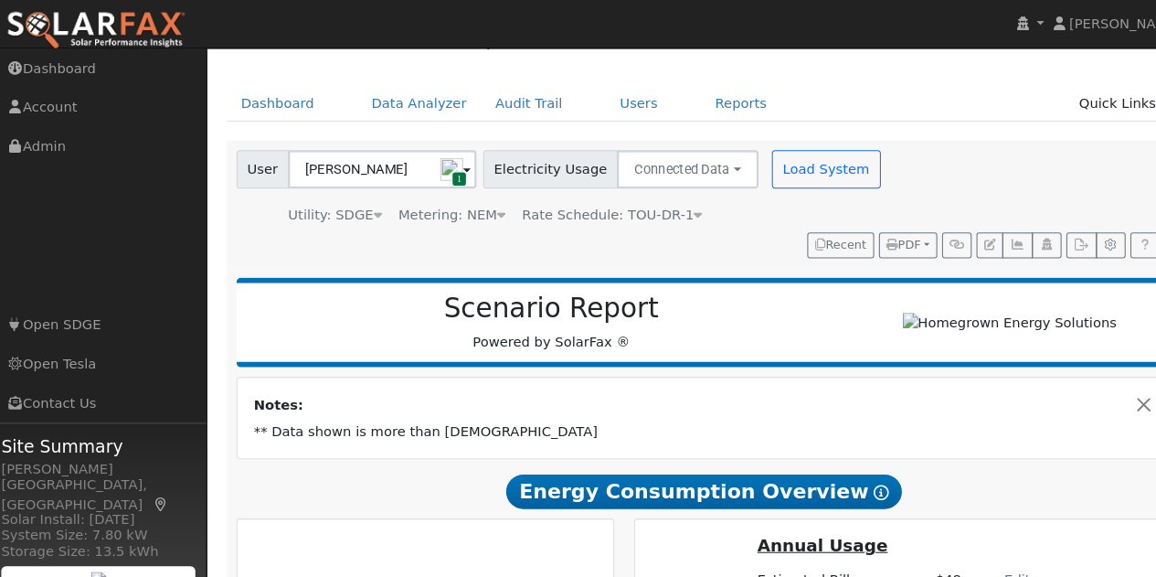
scroll to position [0, 0]
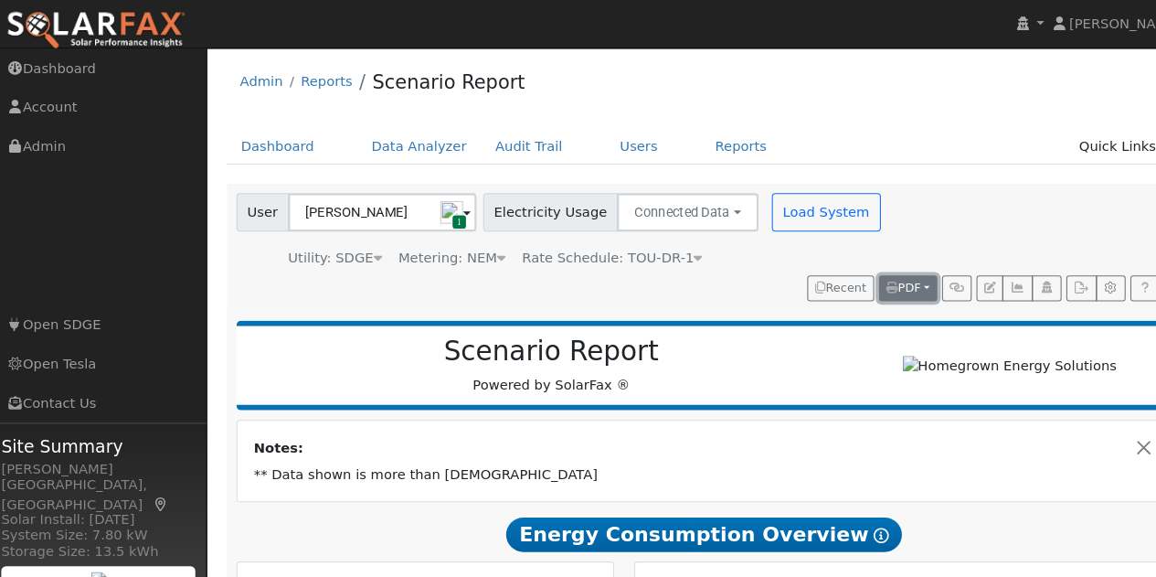
click at [894, 283] on button "PDF" at bounding box center [876, 276] width 56 height 26
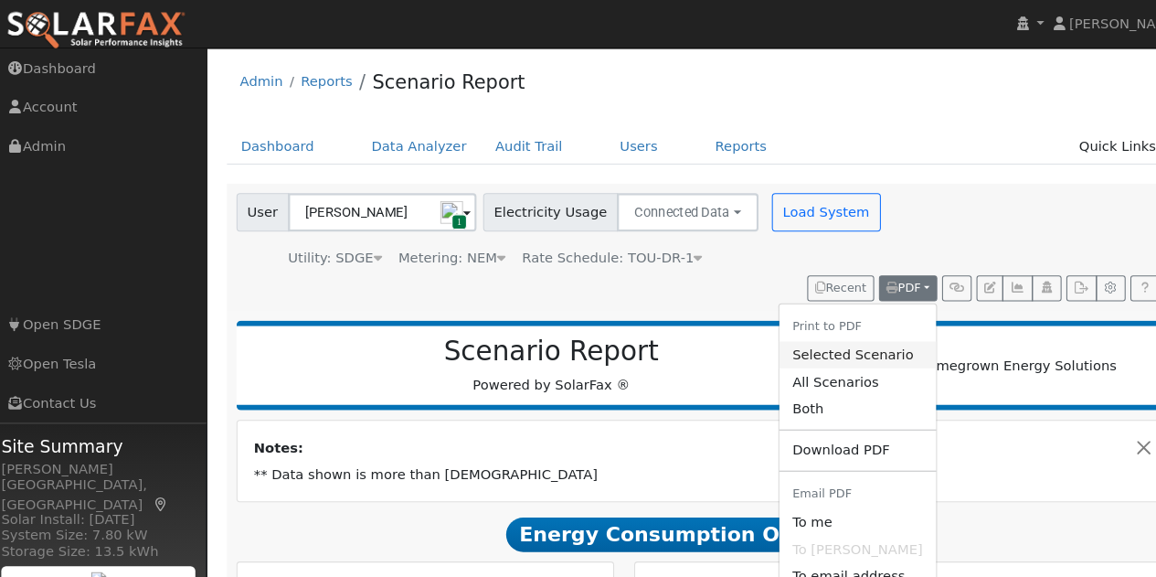
click at [850, 343] on link "Selected Scenario" at bounding box center [827, 339] width 150 height 26
